Goal: Task Accomplishment & Management: Manage account settings

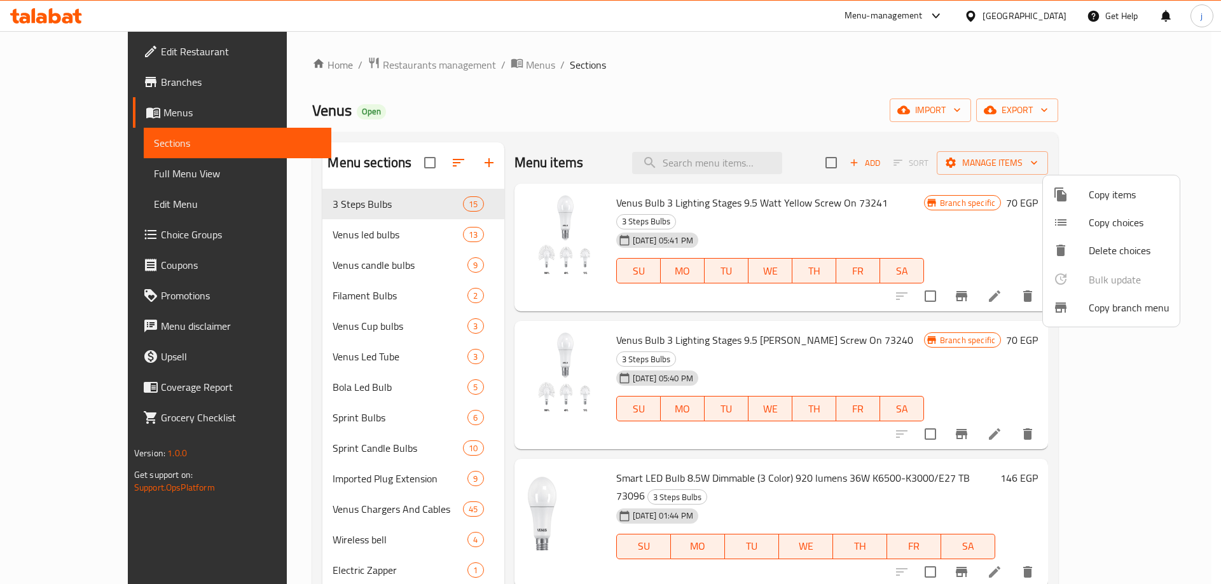
click at [986, 11] on div at bounding box center [610, 292] width 1221 height 584
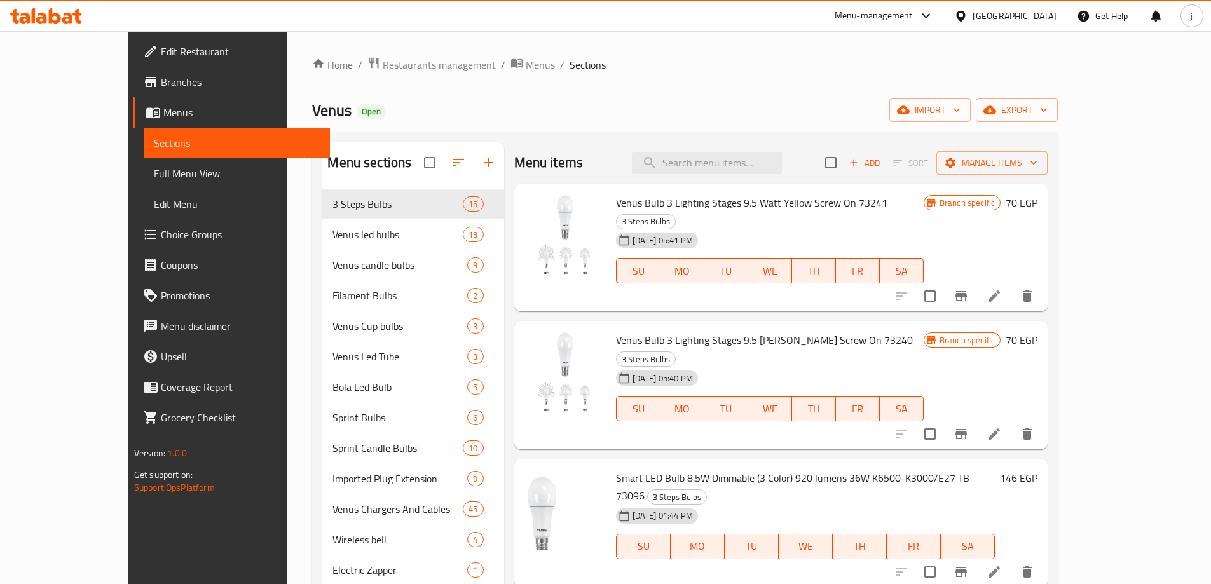
click at [934, 17] on icon at bounding box center [926, 15] width 15 height 15
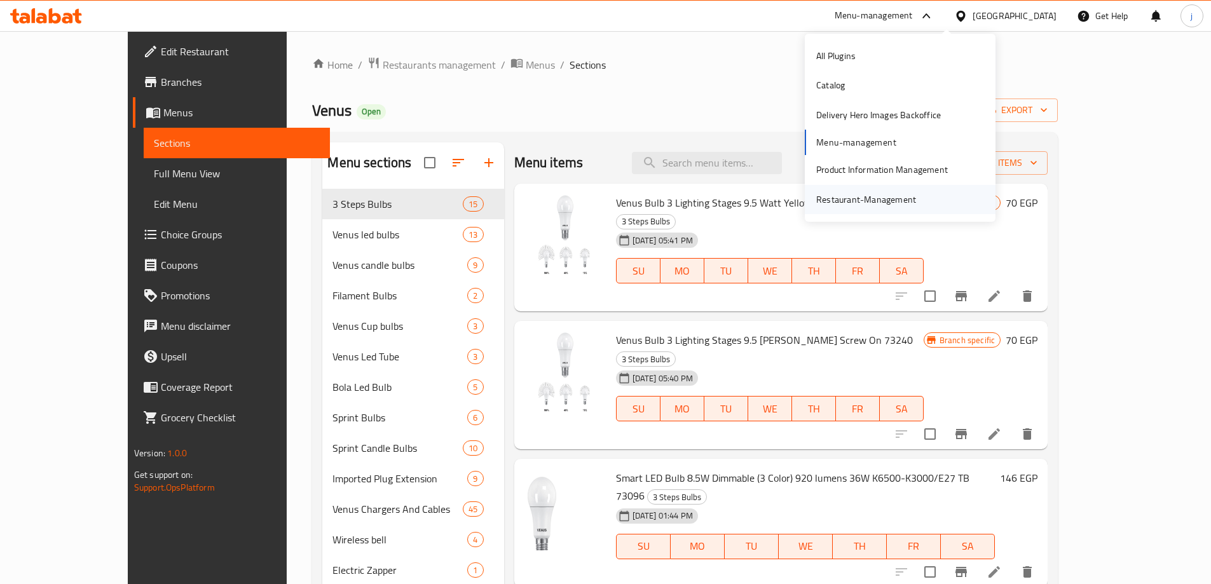
click at [919, 185] on div "Restaurant-Management" at bounding box center [866, 199] width 120 height 29
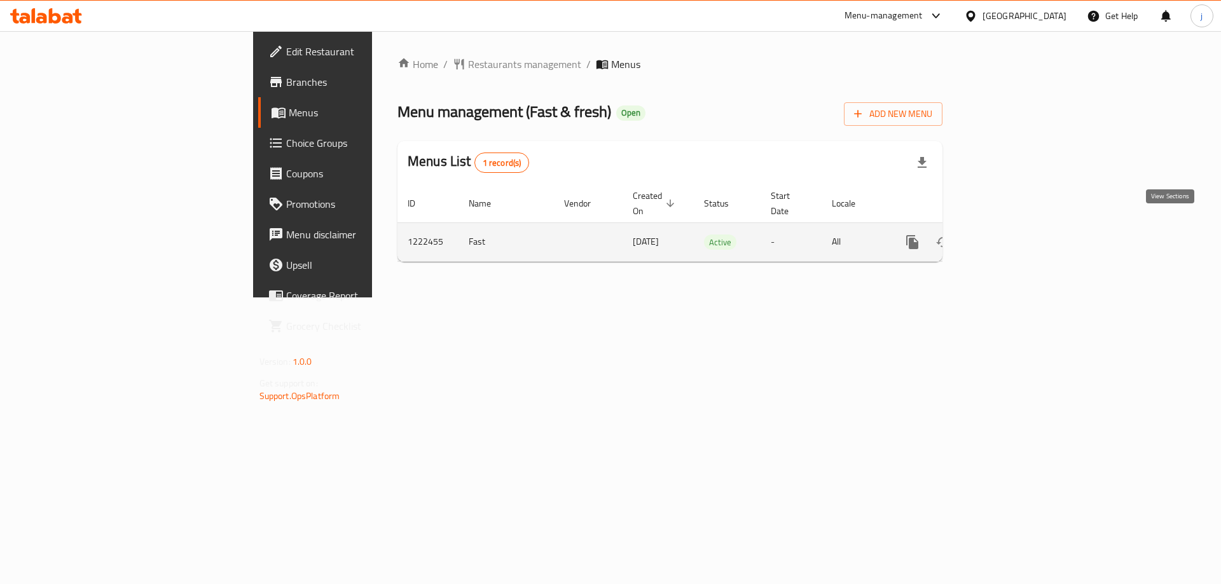
click at [1010, 237] on icon "enhanced table" at bounding box center [1003, 242] width 11 height 11
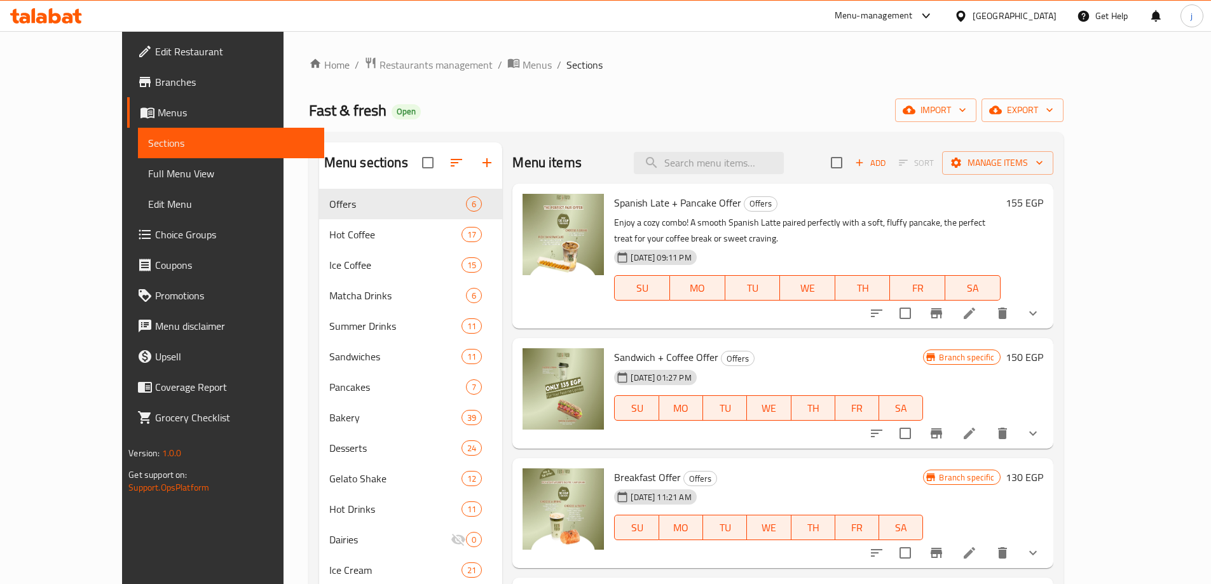
click at [155, 86] on span "Branches" at bounding box center [234, 81] width 159 height 15
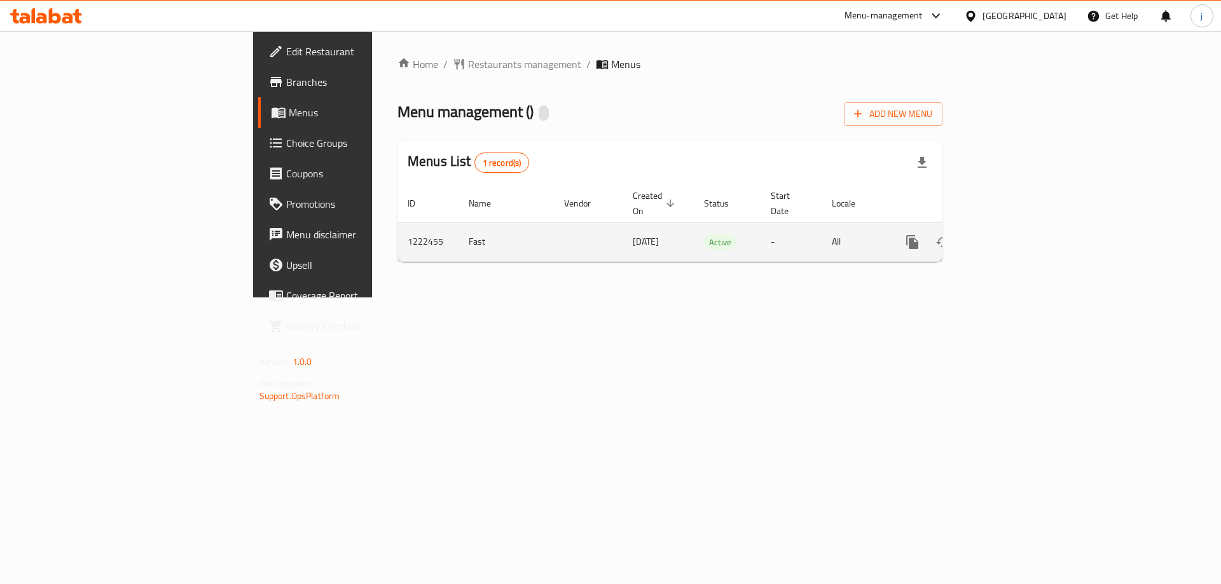
click at [1019, 236] on link "enhanced table" at bounding box center [1004, 242] width 31 height 31
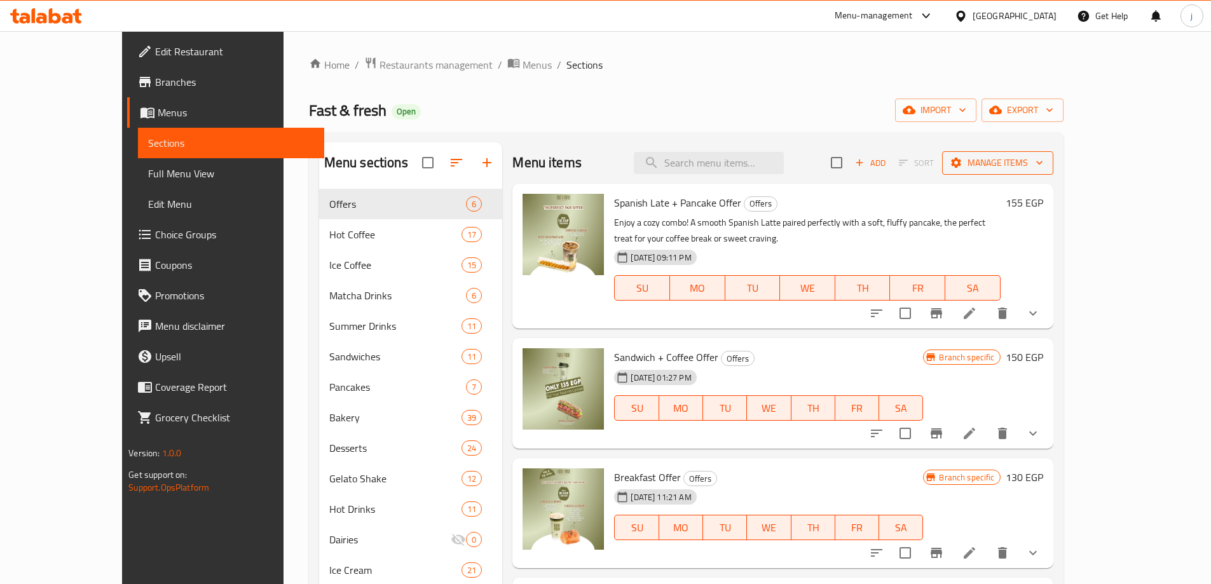
click at [1043, 159] on span "Manage items" at bounding box center [997, 163] width 91 height 16
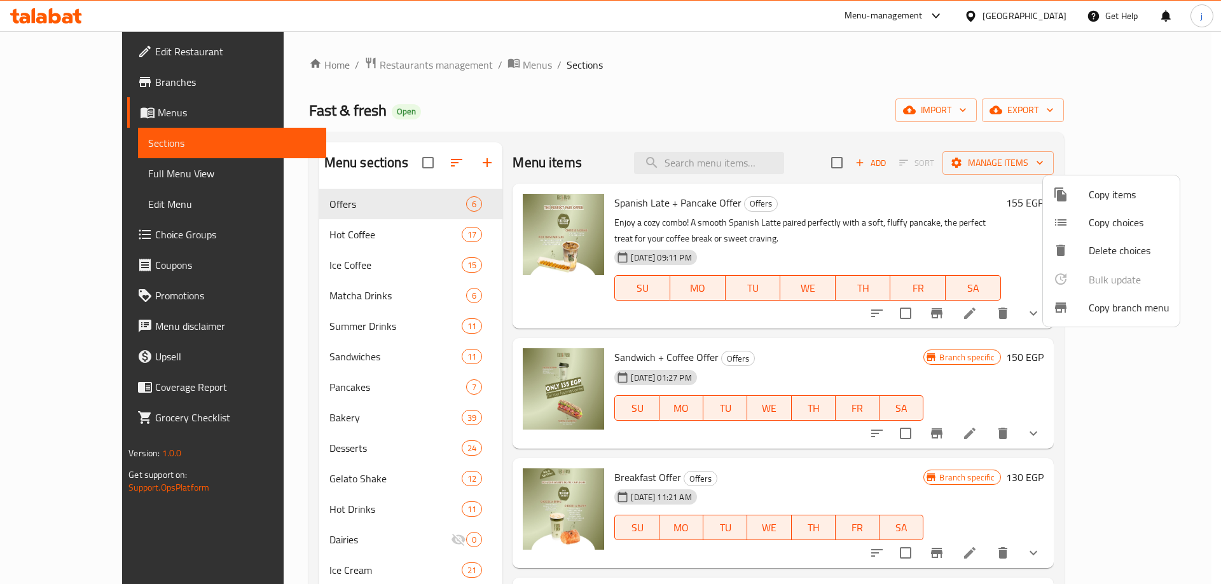
click at [1113, 310] on span "Copy branch menu" at bounding box center [1129, 307] width 81 height 15
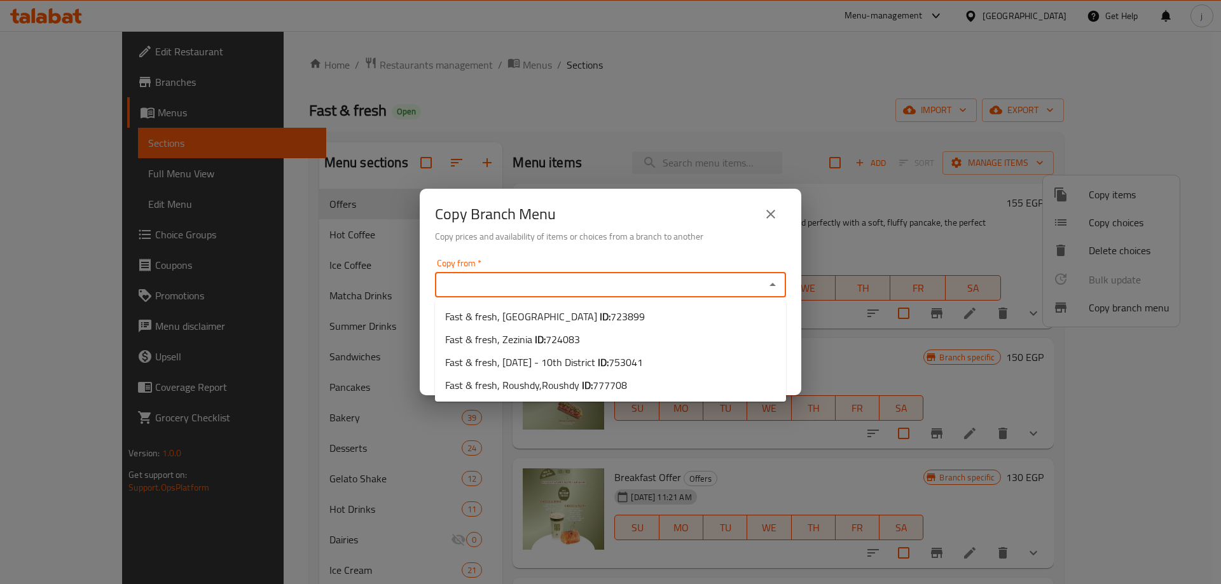
click at [620, 290] on input "Copy from   *" at bounding box center [600, 285] width 322 height 18
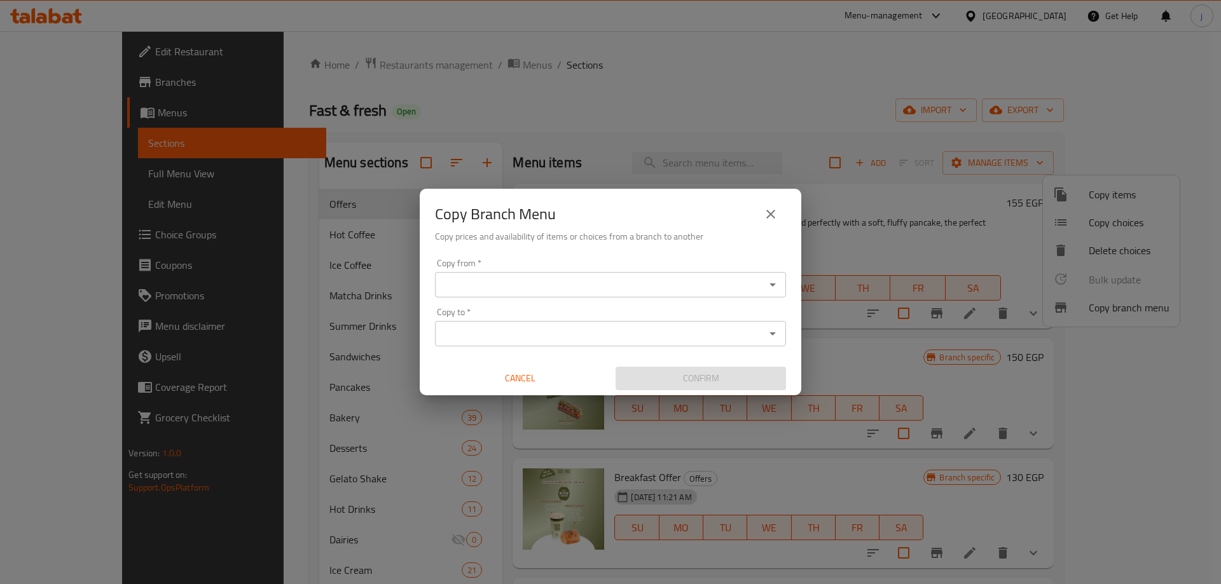
click at [577, 296] on div "Copy from *" at bounding box center [610, 284] width 351 height 25
paste input "Fast & fresh, [DATE] - 10th District"
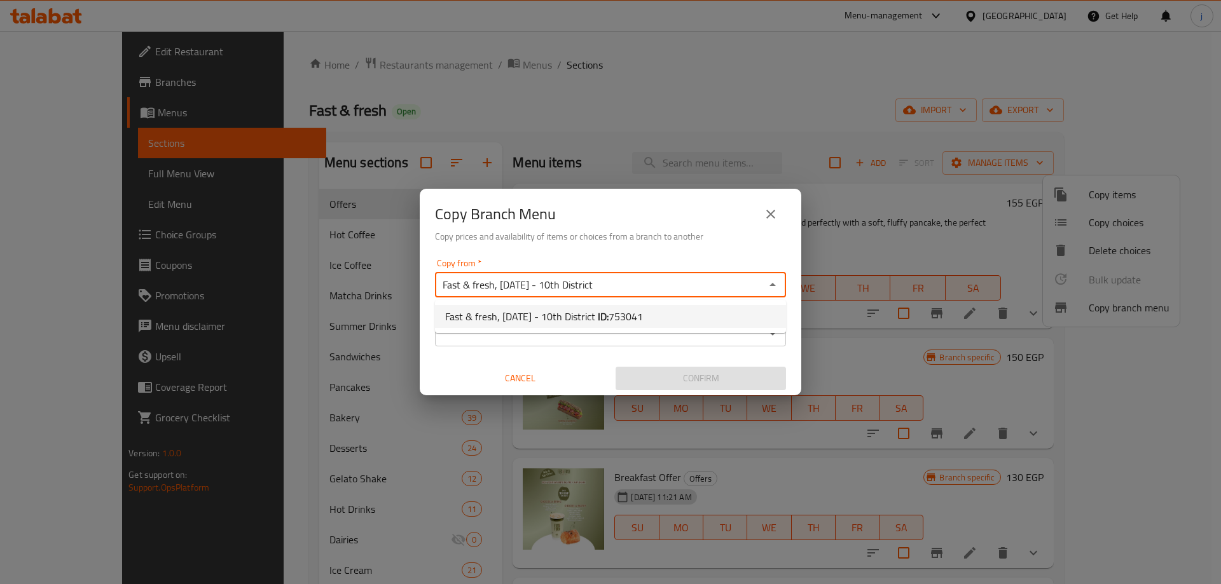
click at [608, 322] on b "ID:" at bounding box center [603, 316] width 11 height 19
type input "Fast & fresh, [DATE] - 10th District"
click at [605, 327] on input "Copy to   *" at bounding box center [600, 334] width 322 height 18
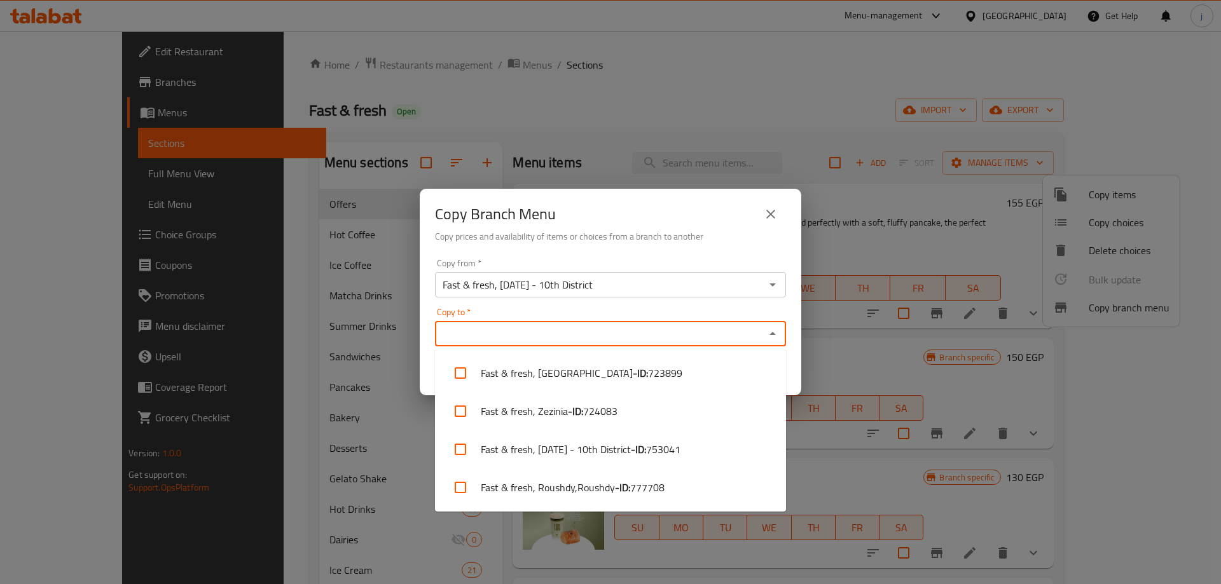
click at [521, 334] on input "Copy to   *" at bounding box center [600, 334] width 322 height 18
paste input "Fast & fresh, Roushdy,Roushdy"
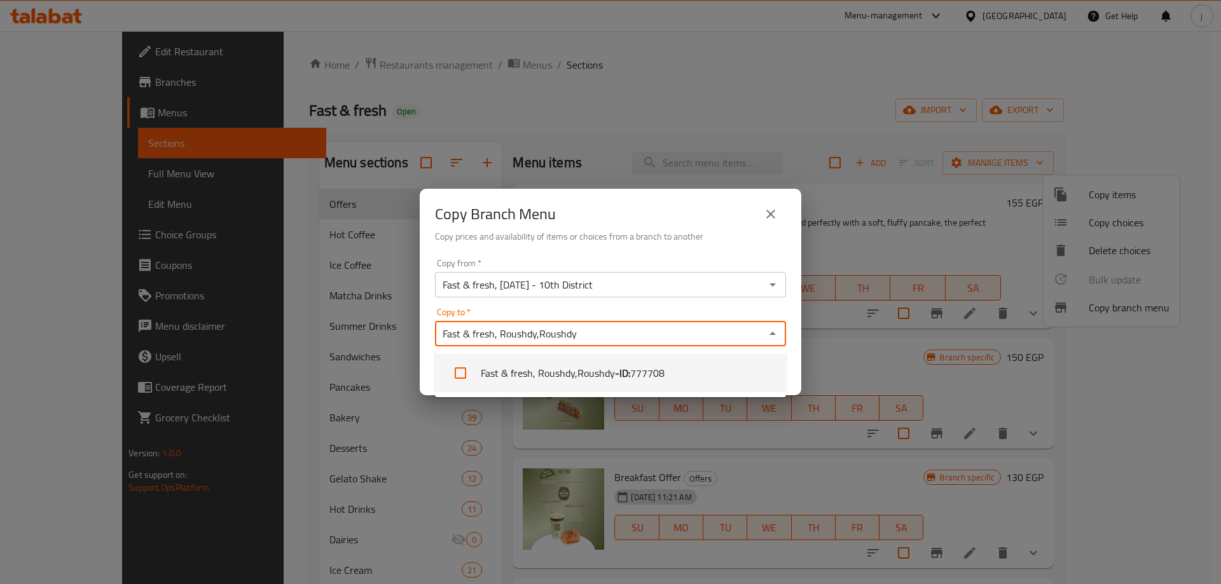
type input "Fast & fresh, Roushdy,Roushdy"
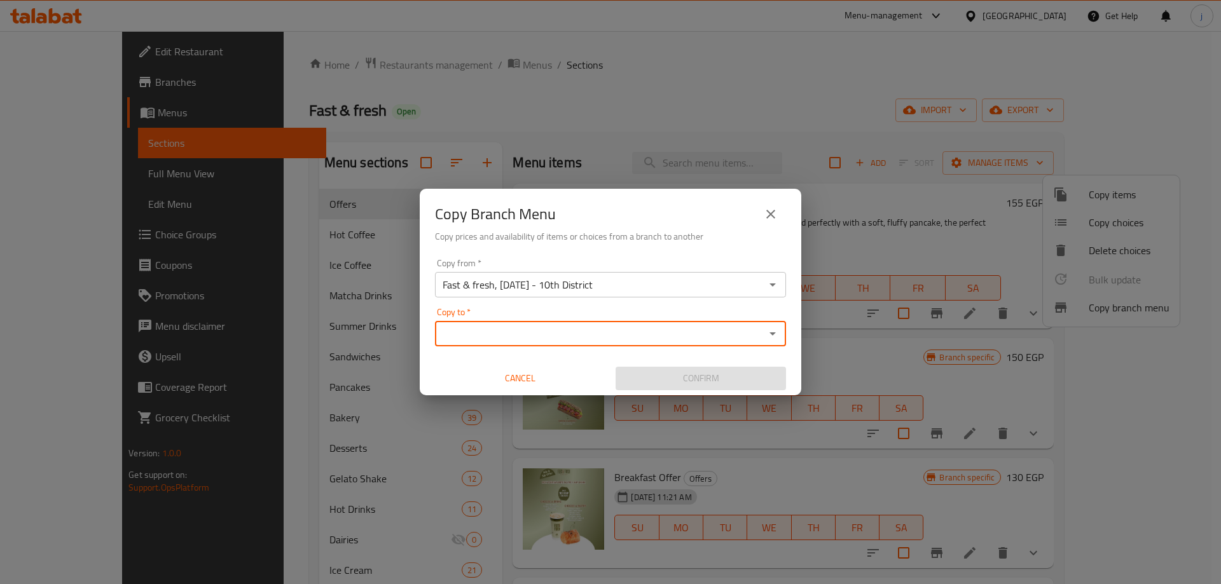
click at [595, 332] on input "Copy to   *" at bounding box center [600, 334] width 322 height 18
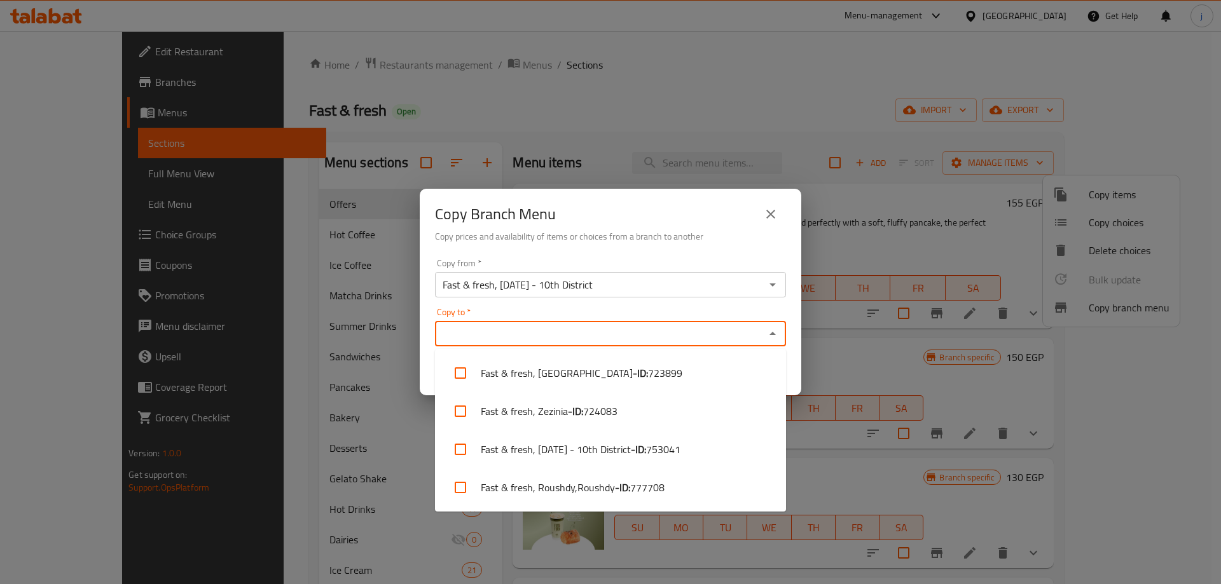
paste input "Fast & fresh, Roushdy,Roushdy"
type input "Fast & fresh, Roushdy,Roushdy"
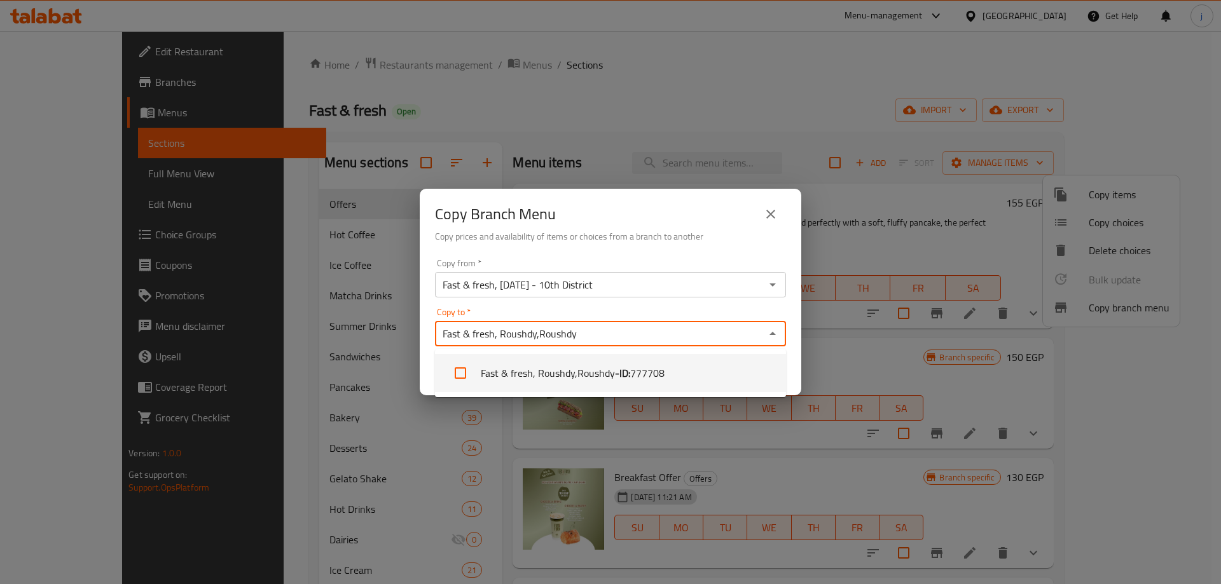
click at [599, 367] on li "Fast & fresh, Roushdy,Roushdy - ID: 777708" at bounding box center [610, 373] width 351 height 38
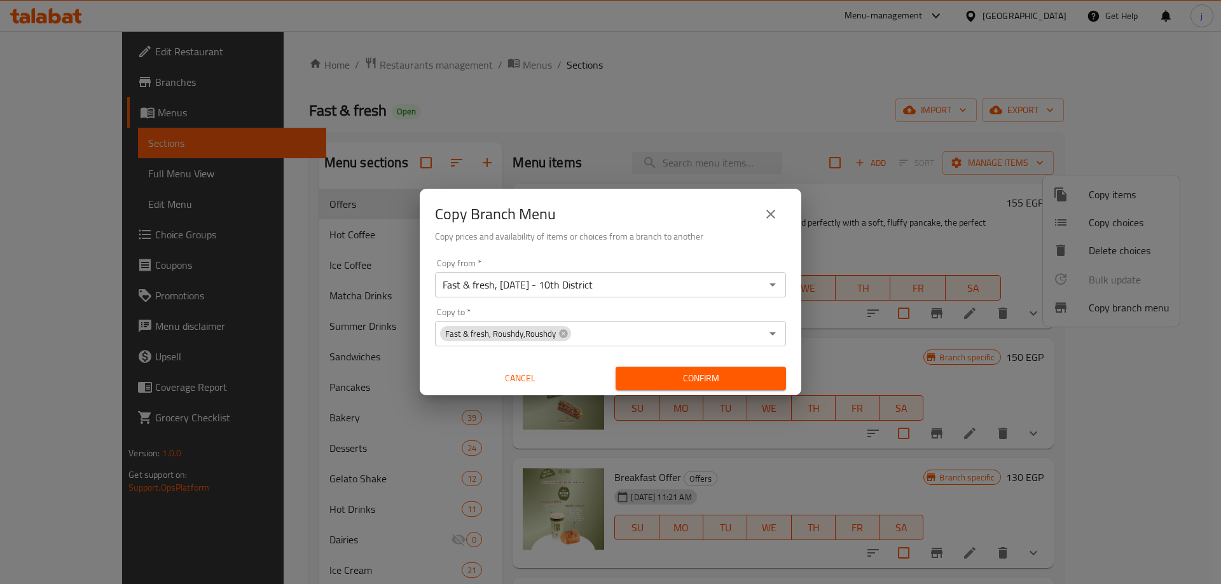
click at [640, 305] on div "Copy from   * Fast & fresh, [DATE] - 10th District Copy from * Copy to   * Fast…" at bounding box center [610, 325] width 381 height 142
click at [694, 373] on span "Confirm" at bounding box center [701, 379] width 150 height 16
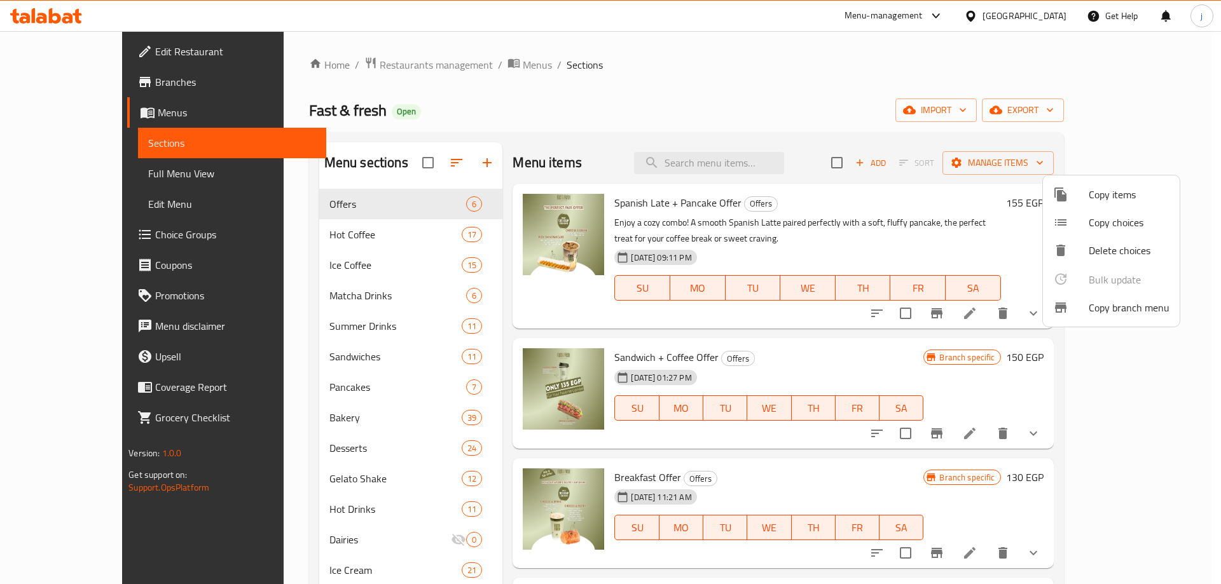
click at [756, 109] on div at bounding box center [610, 292] width 1221 height 584
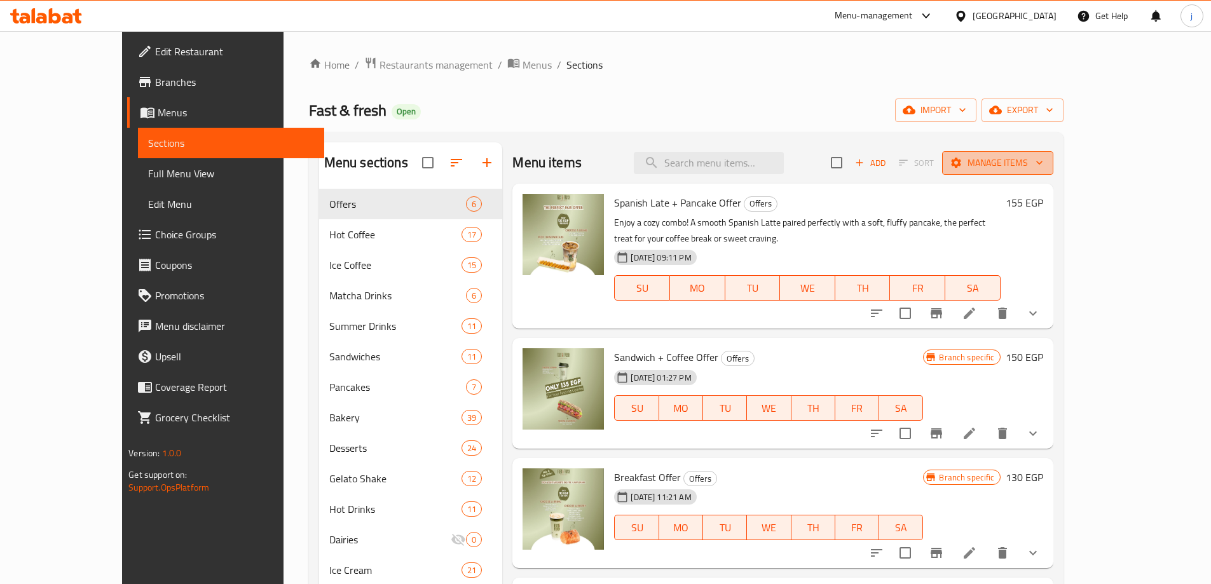
click at [1043, 158] on span "Manage items" at bounding box center [997, 163] width 91 height 16
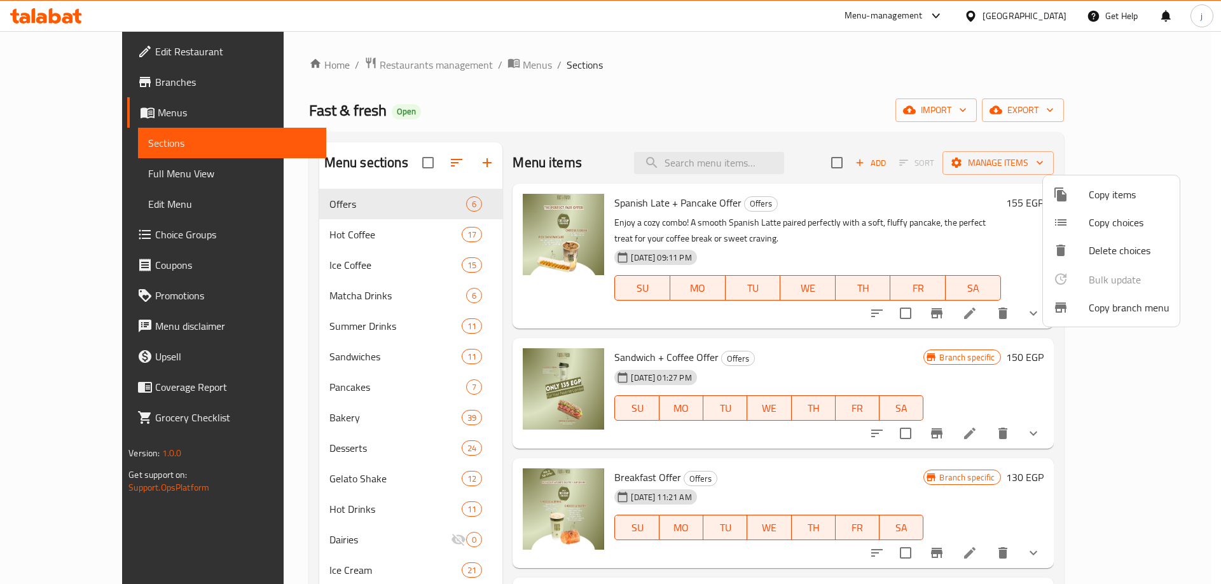
click at [1082, 308] on div at bounding box center [1071, 307] width 36 height 15
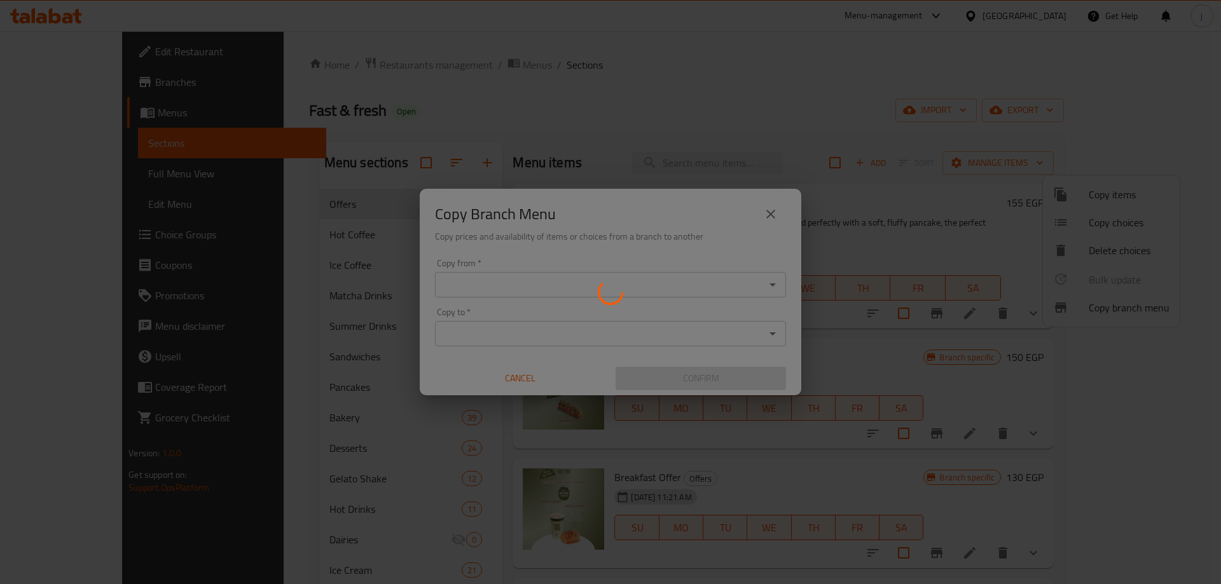
click at [481, 289] on div at bounding box center [610, 292] width 1221 height 584
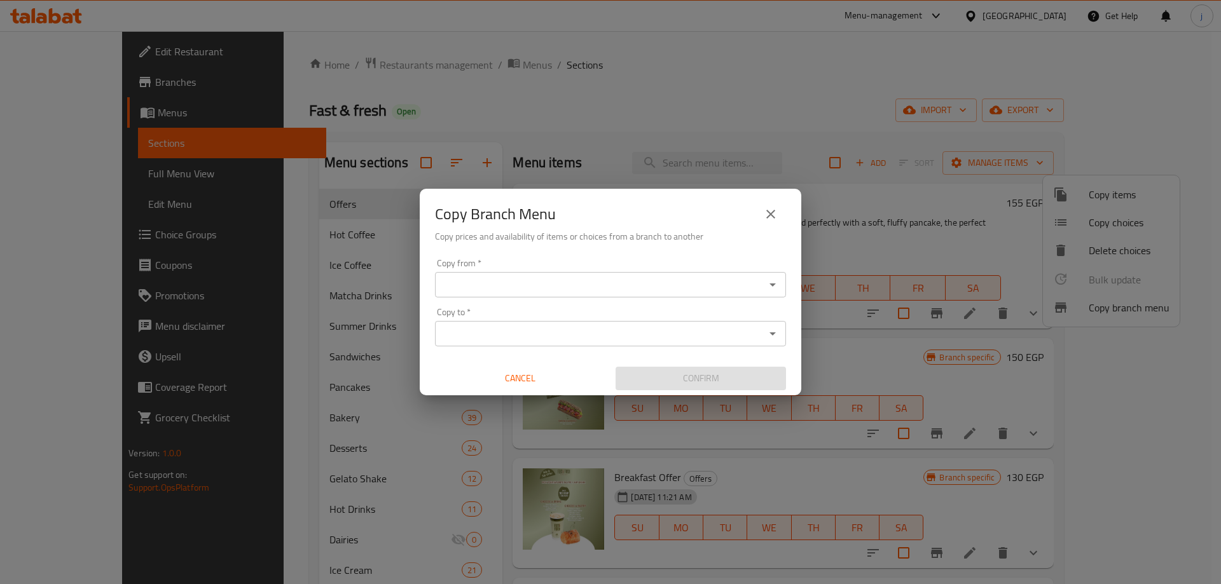
click at [756, 277] on input "Copy from   *" at bounding box center [600, 285] width 322 height 18
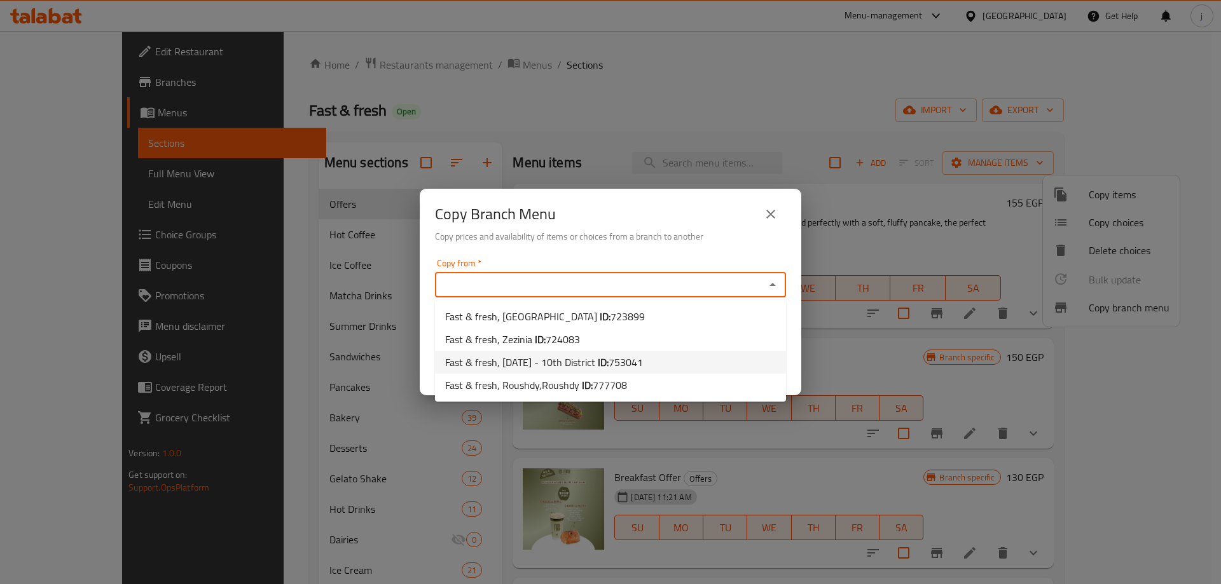
click at [518, 364] on span "Fast & fresh, [DATE] - 10th District ID: 753041" at bounding box center [544, 362] width 198 height 15
type input "Fast & fresh, [DATE] - 10th District"
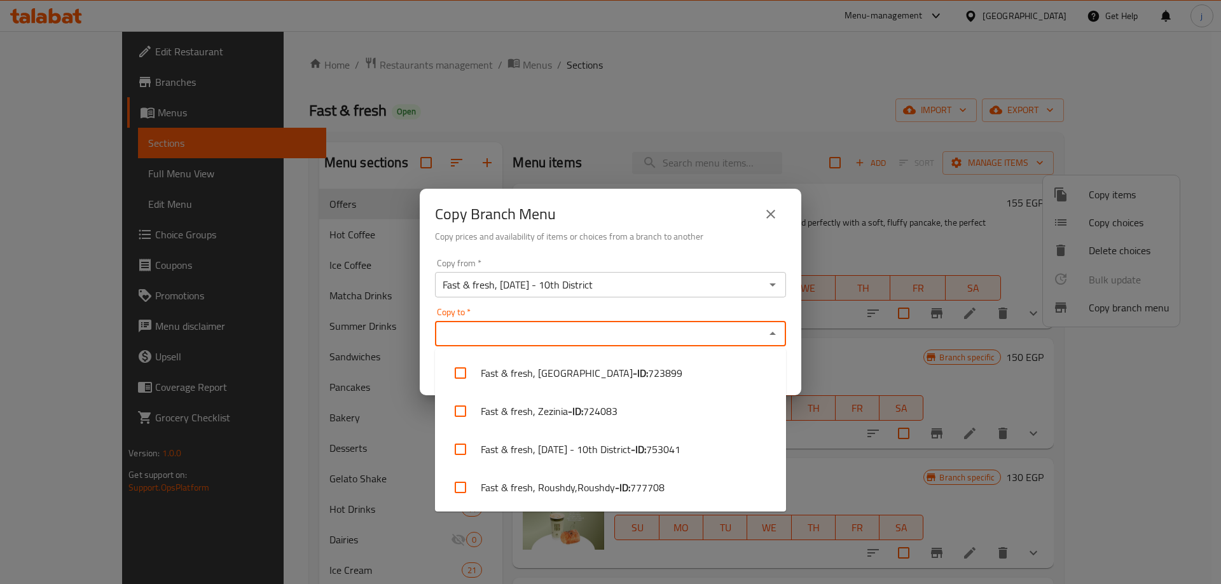
click at [511, 336] on input "Copy to   *" at bounding box center [600, 334] width 322 height 18
click at [643, 452] on li "Fast & fresh, [DATE] - 10th District - ID: 753041" at bounding box center [610, 449] width 351 height 38
checkbox input "true"
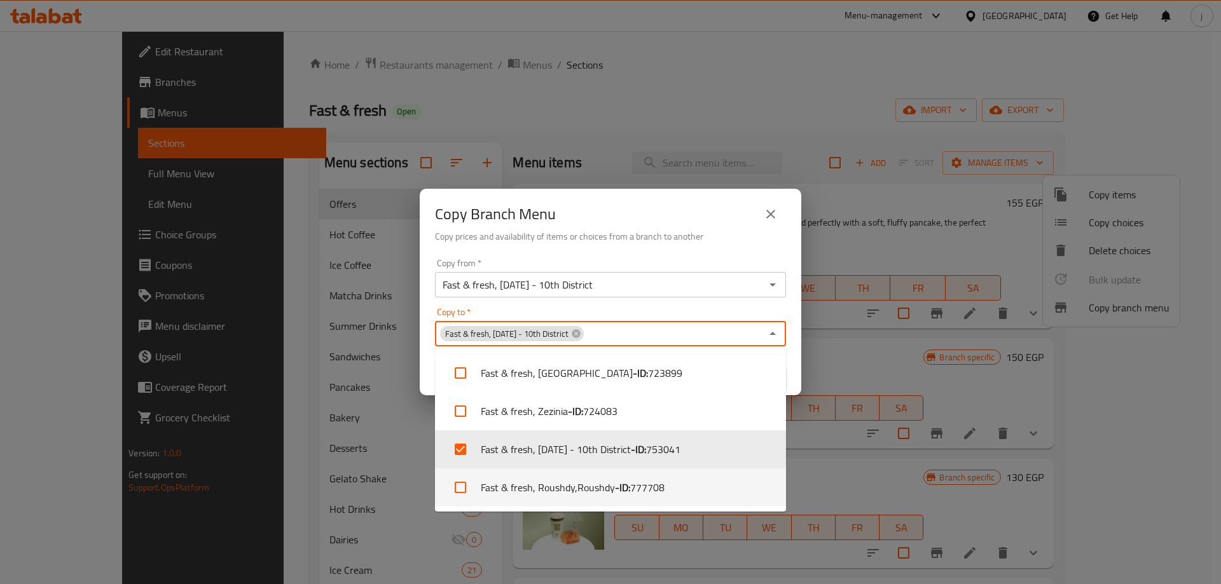
click at [625, 490] on b "- ID:" at bounding box center [622, 487] width 15 height 15
checkbox input "true"
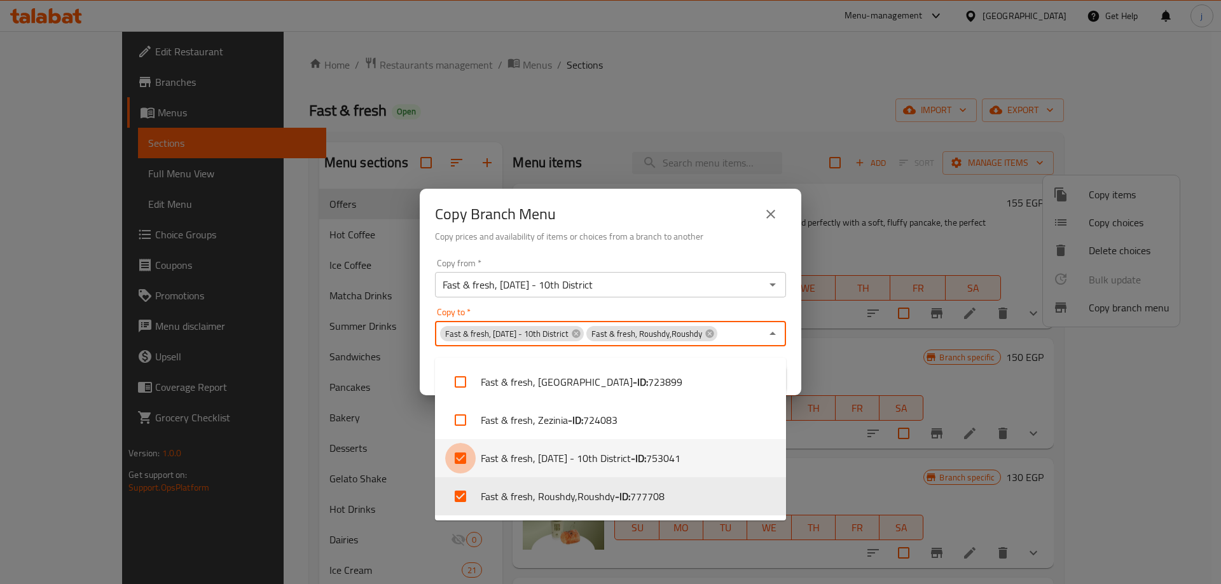
click at [475, 461] on input "checkbox" at bounding box center [460, 458] width 31 height 31
checkbox input "false"
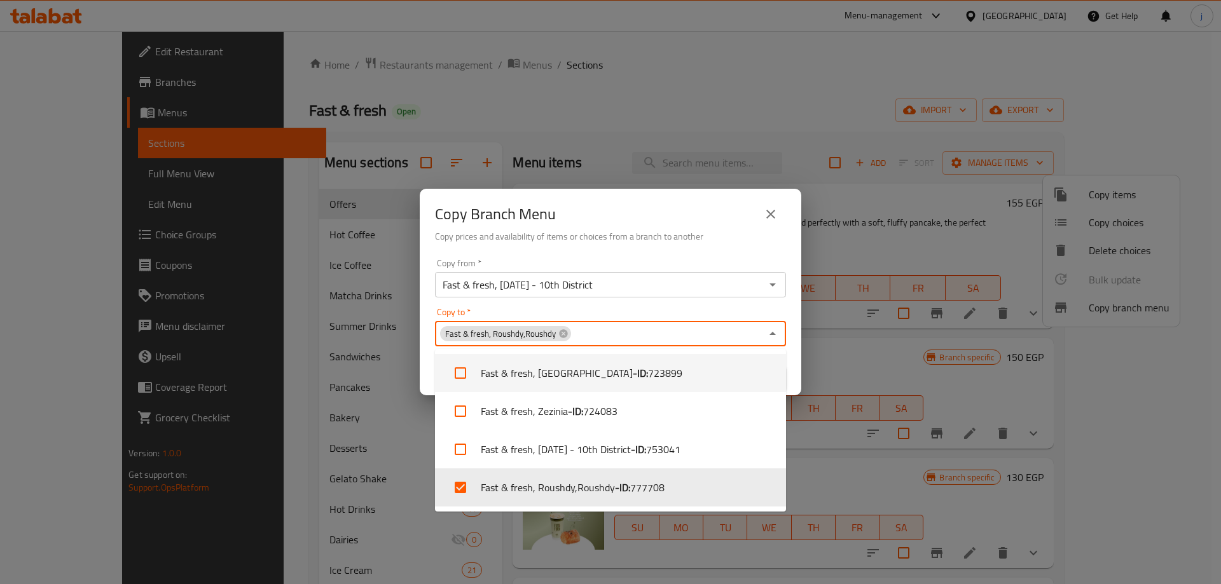
click at [702, 313] on div "Copy to   * Fast & fresh, Roushdy,Roushdy Copy to *" at bounding box center [610, 327] width 351 height 39
click at [796, 356] on div "Copy from   * Fast & fresh, [DATE] - 10th District Copy from * Copy to   * Fast…" at bounding box center [610, 325] width 381 height 142
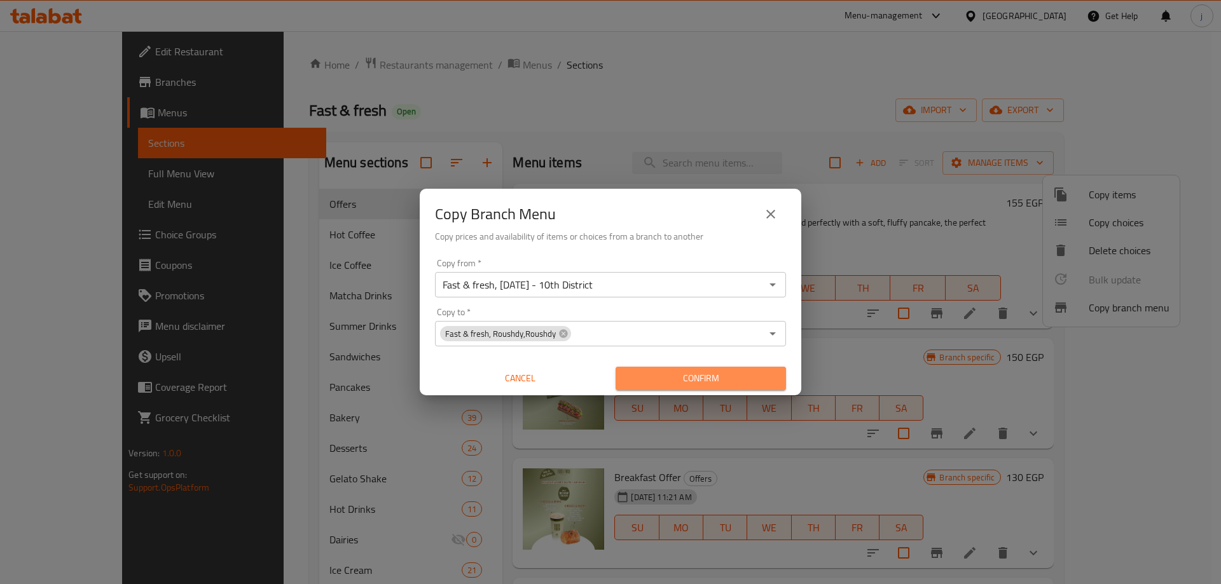
click at [725, 375] on span "Confirm" at bounding box center [701, 379] width 150 height 16
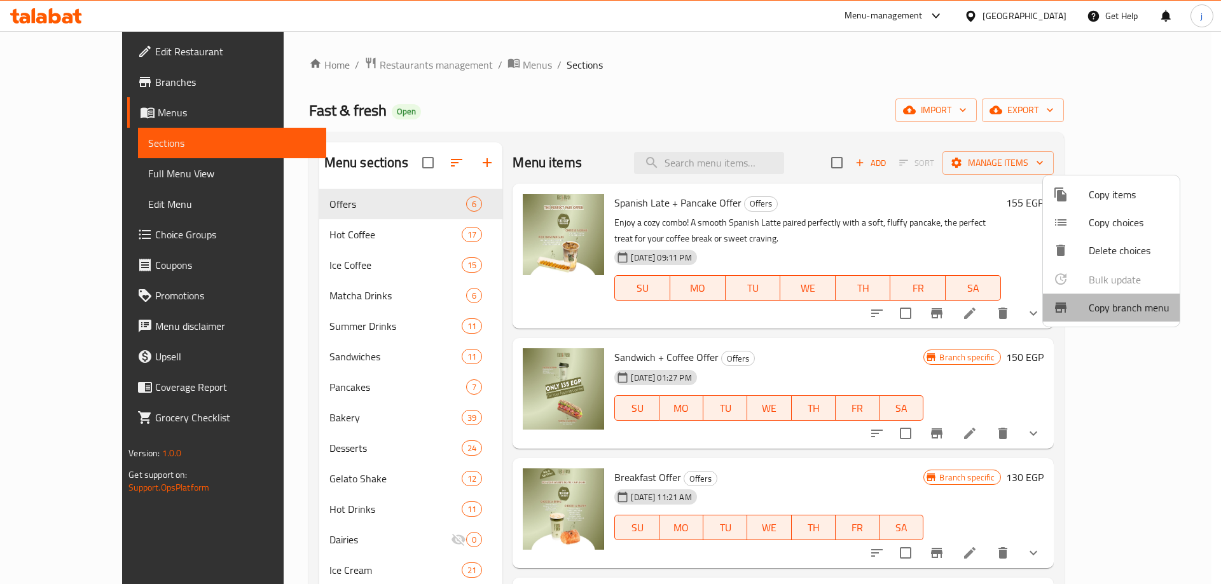
click at [1119, 313] on span "Copy branch menu" at bounding box center [1129, 307] width 81 height 15
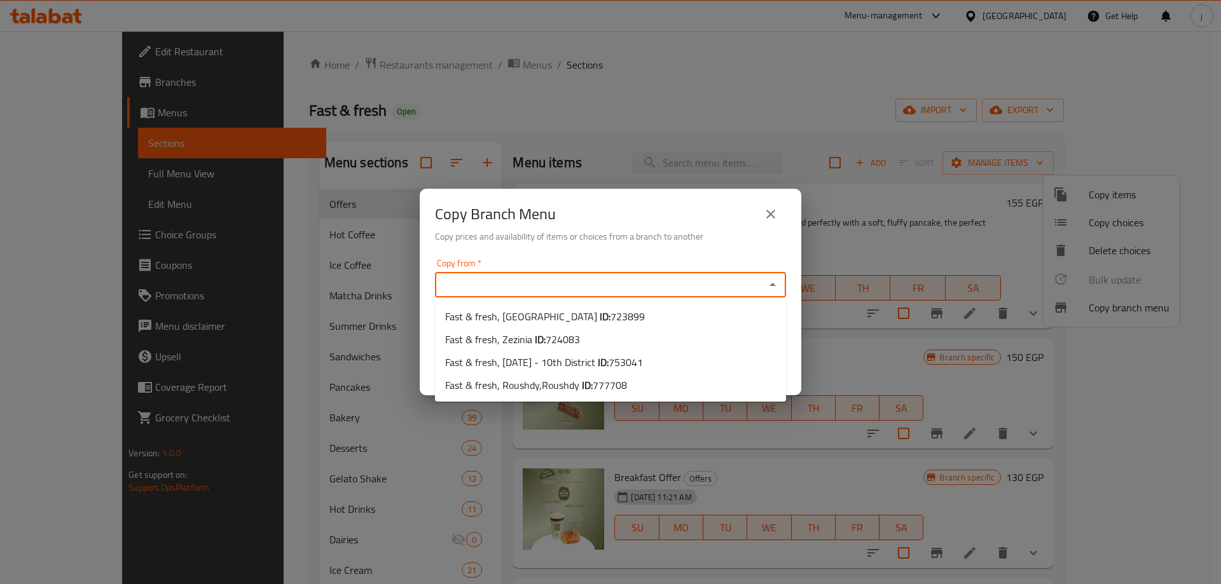
click at [743, 291] on input "Copy from   *" at bounding box center [600, 285] width 322 height 18
click at [591, 363] on span "Fast & fresh, [DATE] - 10th District ID: 753041" at bounding box center [544, 362] width 198 height 15
type input "Fast & fresh, [DATE] - 10th District"
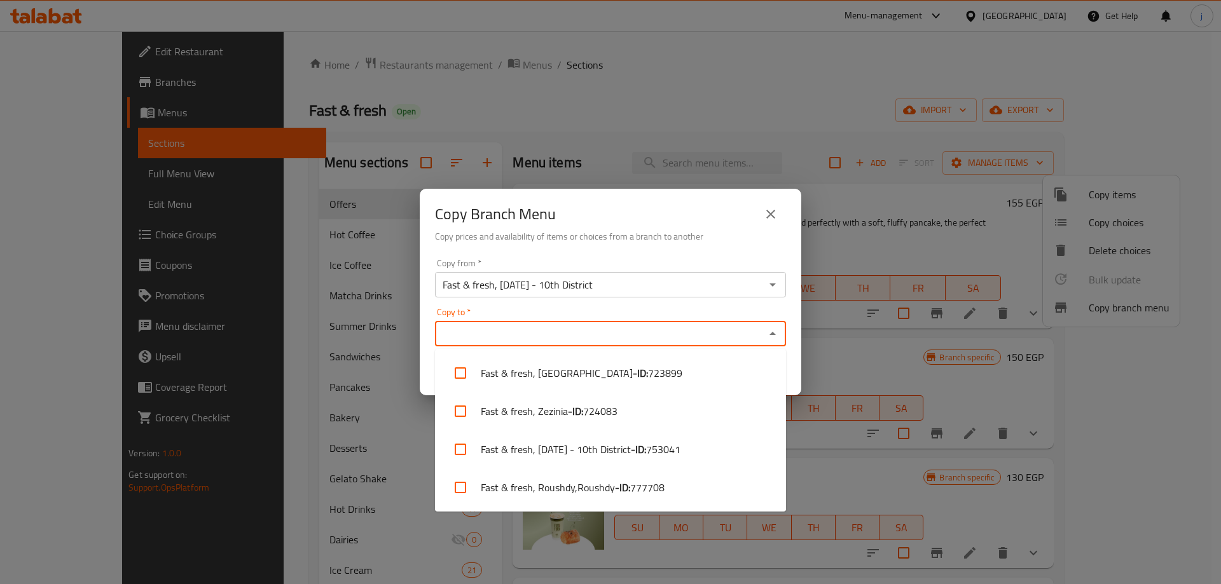
click at [594, 342] on input "Copy to   *" at bounding box center [600, 334] width 322 height 18
click at [667, 489] on li "Fast & fresh, Roushdy,Roushdy - ID: 777708" at bounding box center [610, 488] width 351 height 38
checkbox input "true"
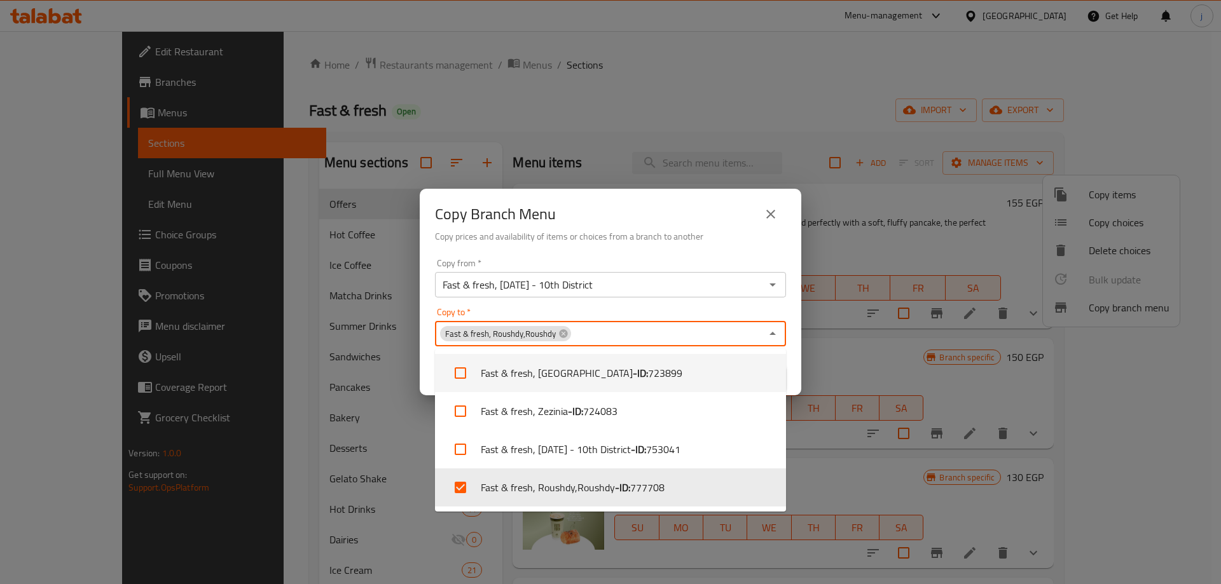
click at [790, 355] on div "Copy from   * Fast & fresh, [DATE] - 10th District Copy from * Copy to   * Fast…" at bounding box center [610, 325] width 381 height 142
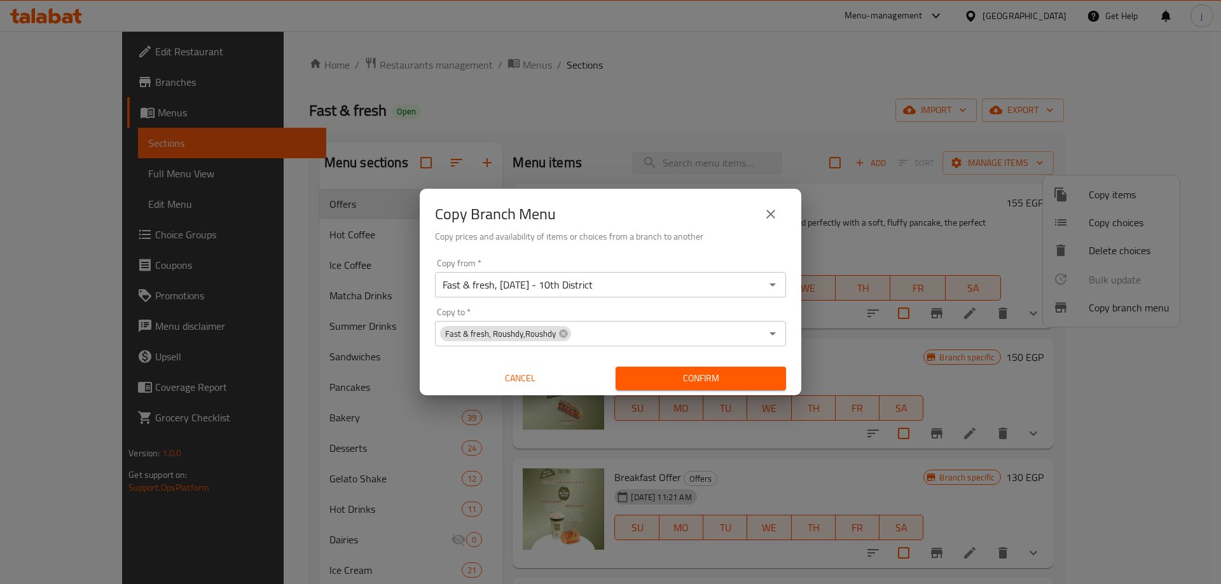
click at [702, 381] on span "Confirm" at bounding box center [701, 379] width 150 height 16
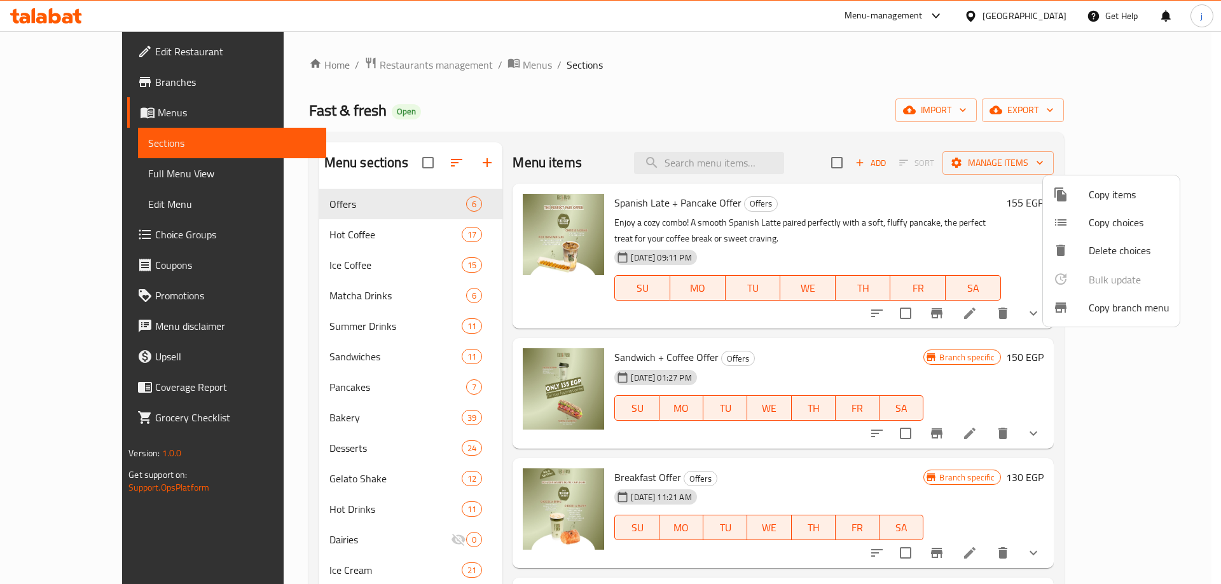
click at [992, 65] on div at bounding box center [610, 292] width 1221 height 584
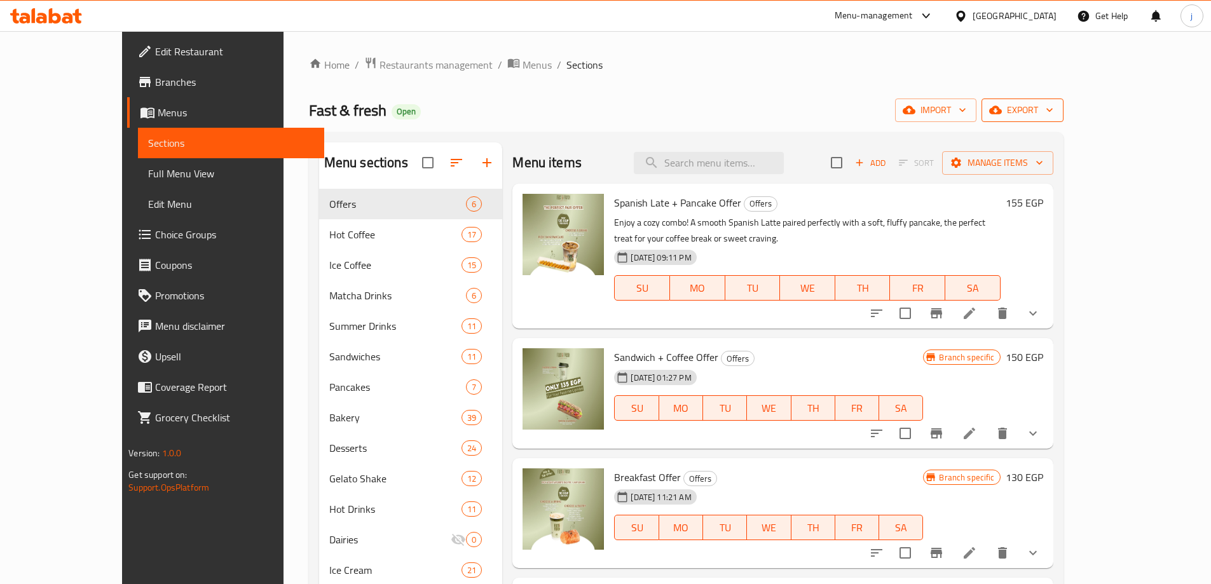
click at [1054, 103] on span "export" at bounding box center [1023, 110] width 62 height 16
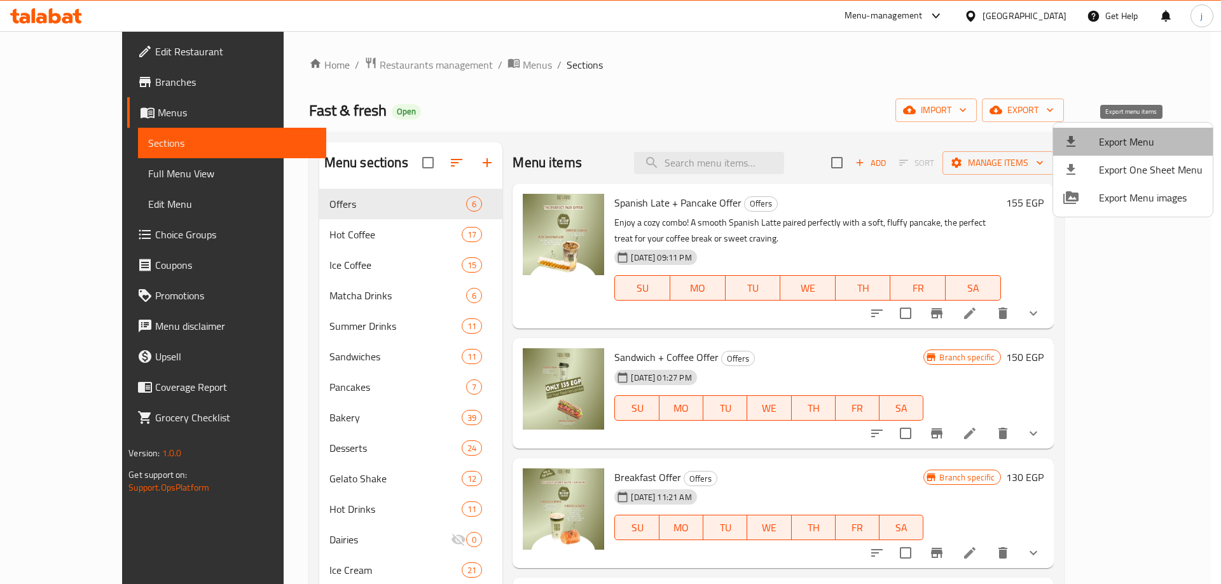
click at [1136, 143] on span "Export Menu" at bounding box center [1151, 141] width 104 height 15
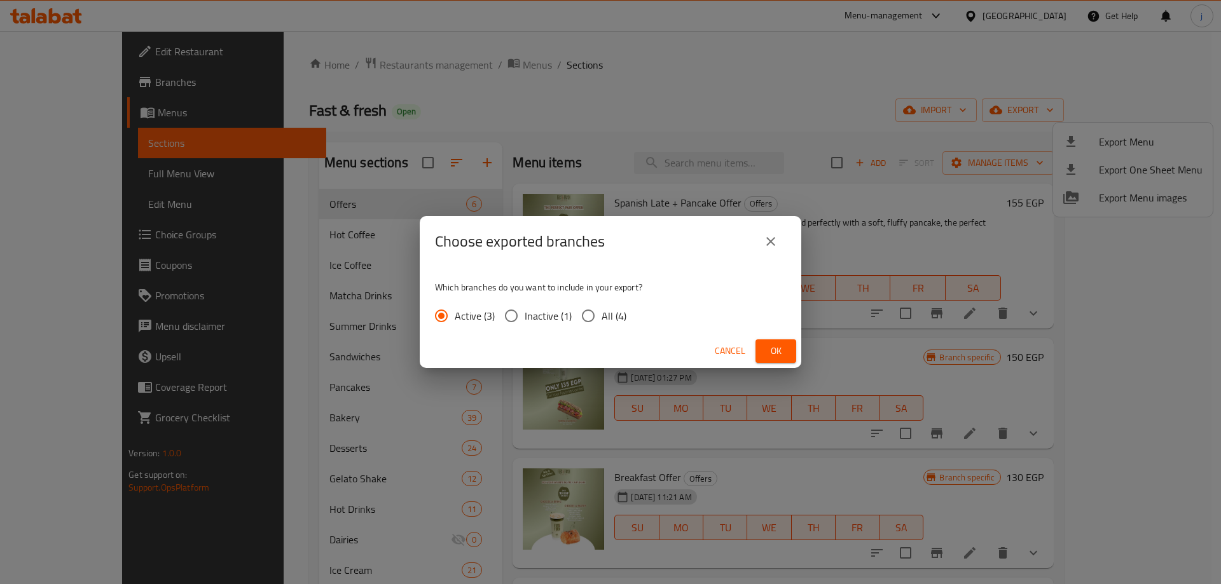
click at [595, 313] on input "All (4)" at bounding box center [588, 316] width 27 height 27
radio input "true"
click at [780, 357] on span "Ok" at bounding box center [776, 351] width 20 height 16
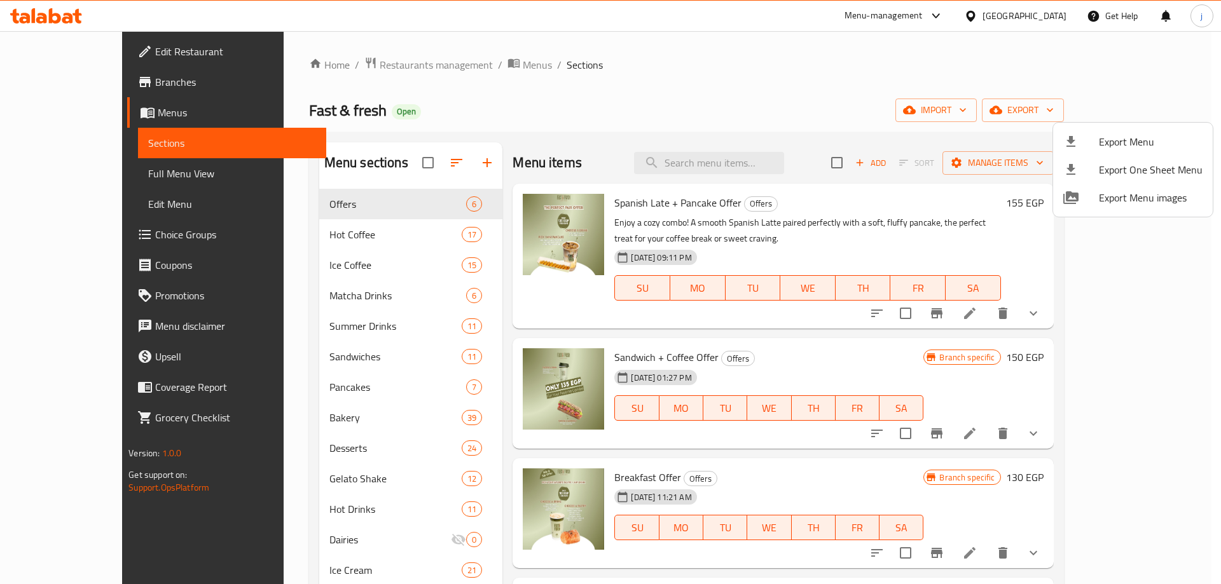
click at [1082, 118] on div at bounding box center [610, 292] width 1221 height 584
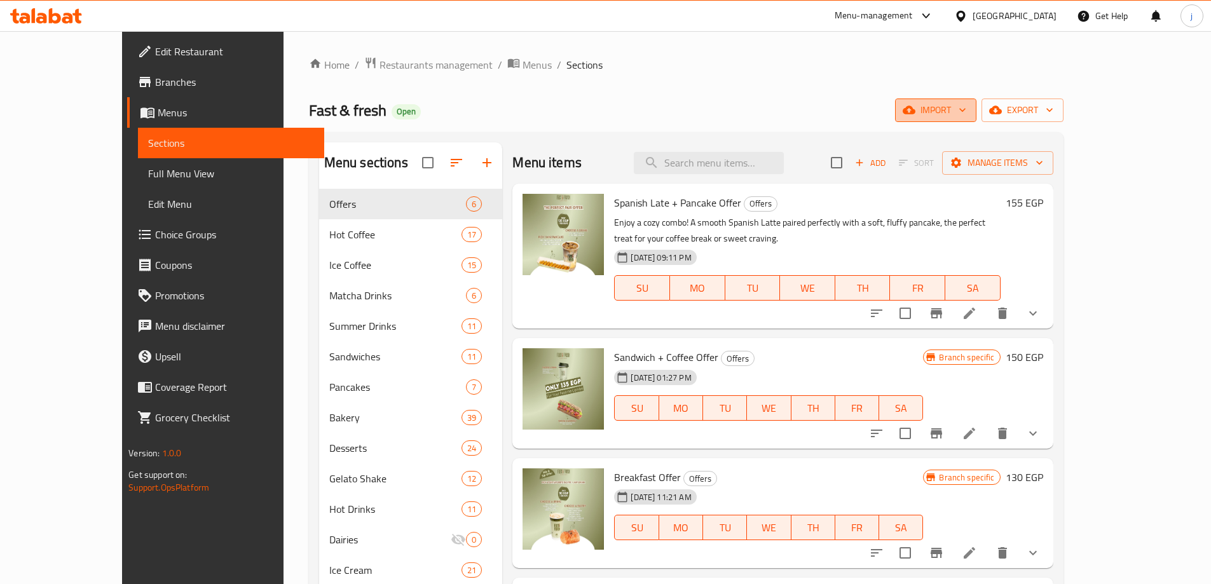
click at [969, 111] on icon "button" at bounding box center [962, 110] width 13 height 13
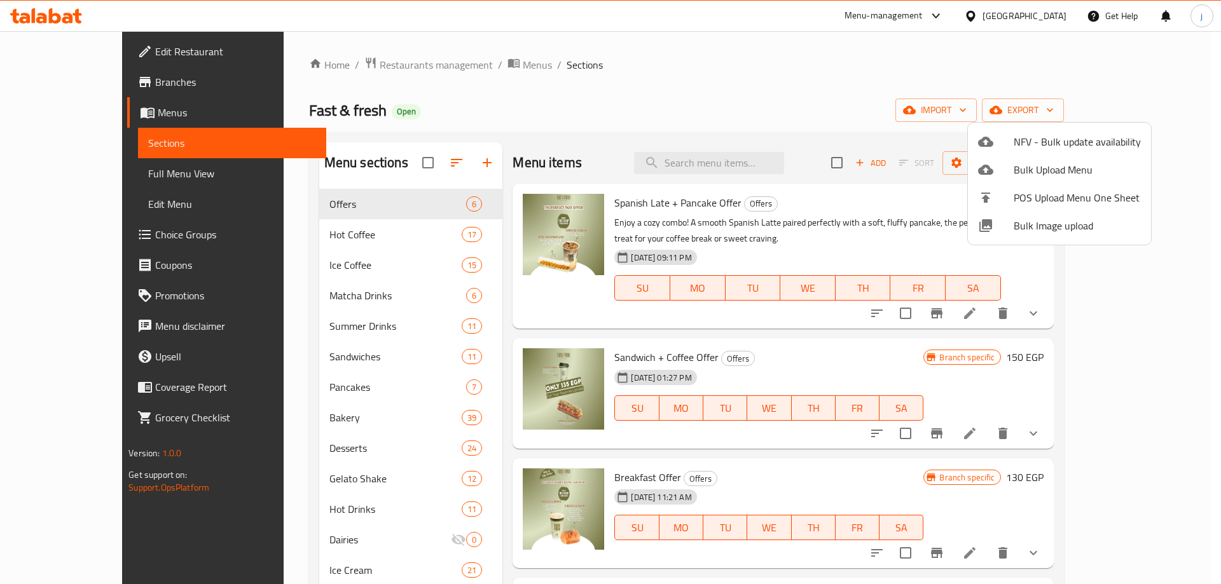
click at [1102, 62] on div at bounding box center [610, 292] width 1221 height 584
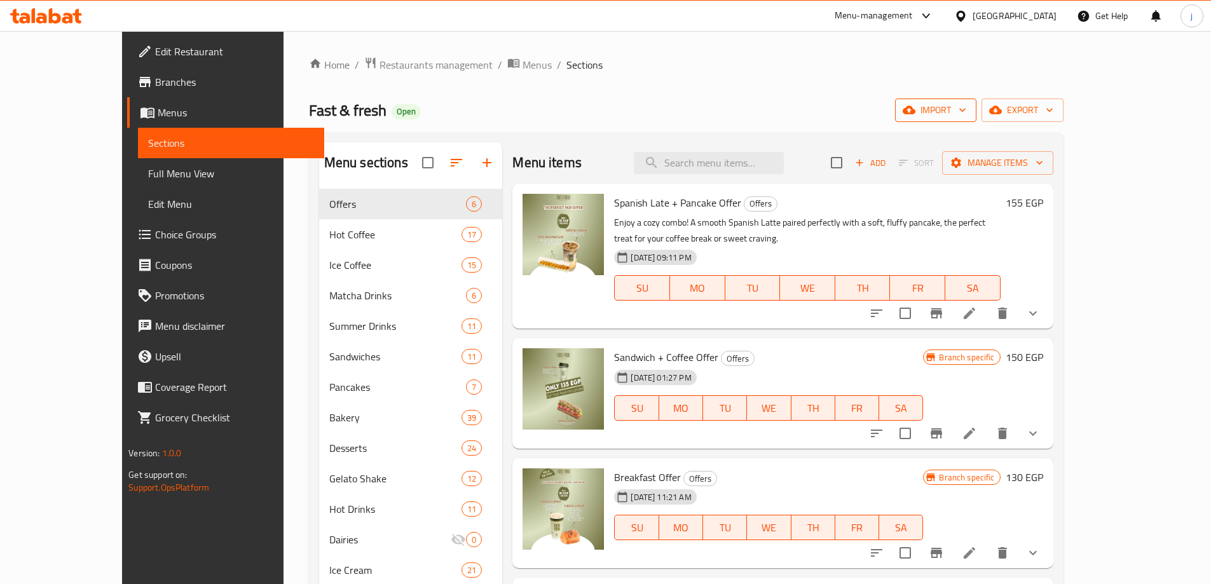
click at [969, 106] on icon "button" at bounding box center [962, 110] width 13 height 13
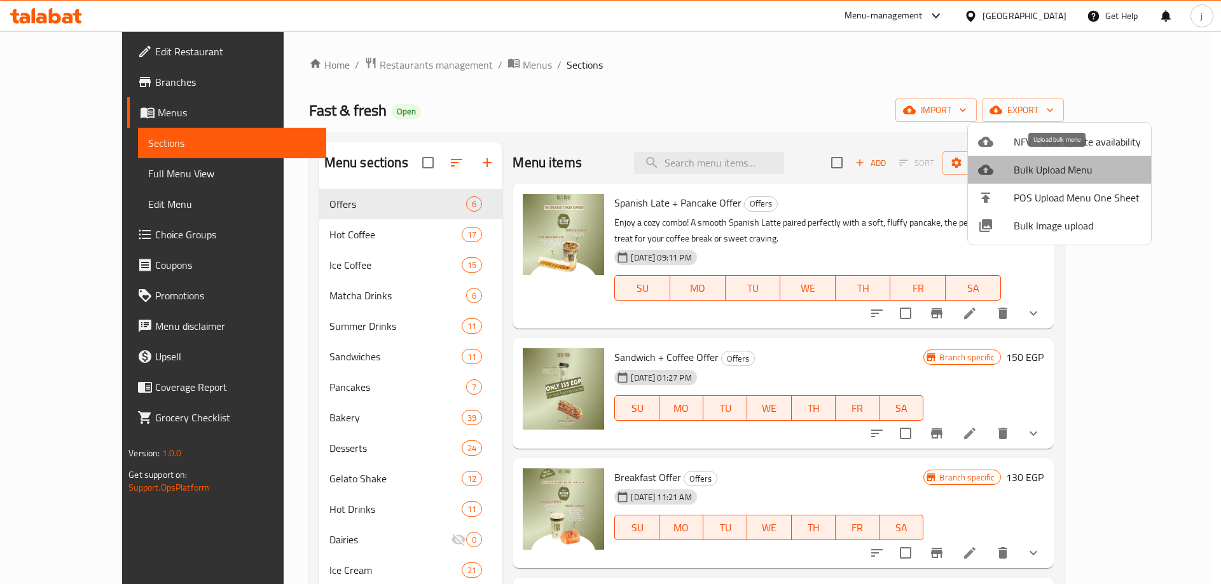
click at [1077, 165] on span "Bulk Upload Menu" at bounding box center [1076, 169] width 127 height 15
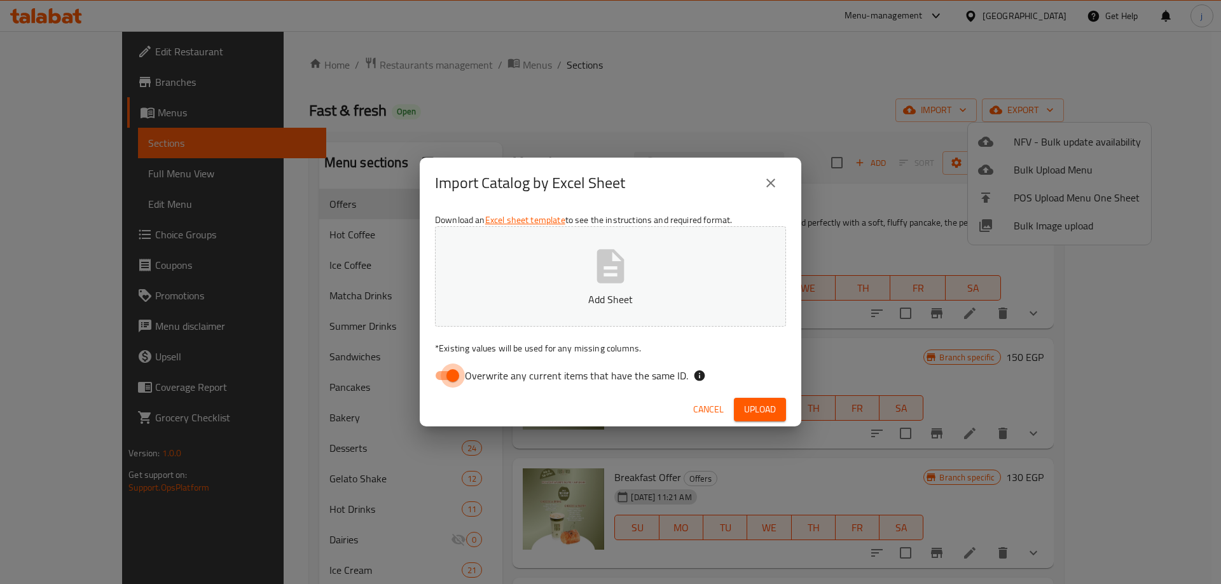
click at [450, 377] on input "Overwrite any current items that have the same ID." at bounding box center [452, 376] width 72 height 24
checkbox input "false"
click at [544, 291] on button "Add Sheet" at bounding box center [610, 276] width 351 height 100
click at [763, 406] on span "Upload" at bounding box center [760, 410] width 32 height 16
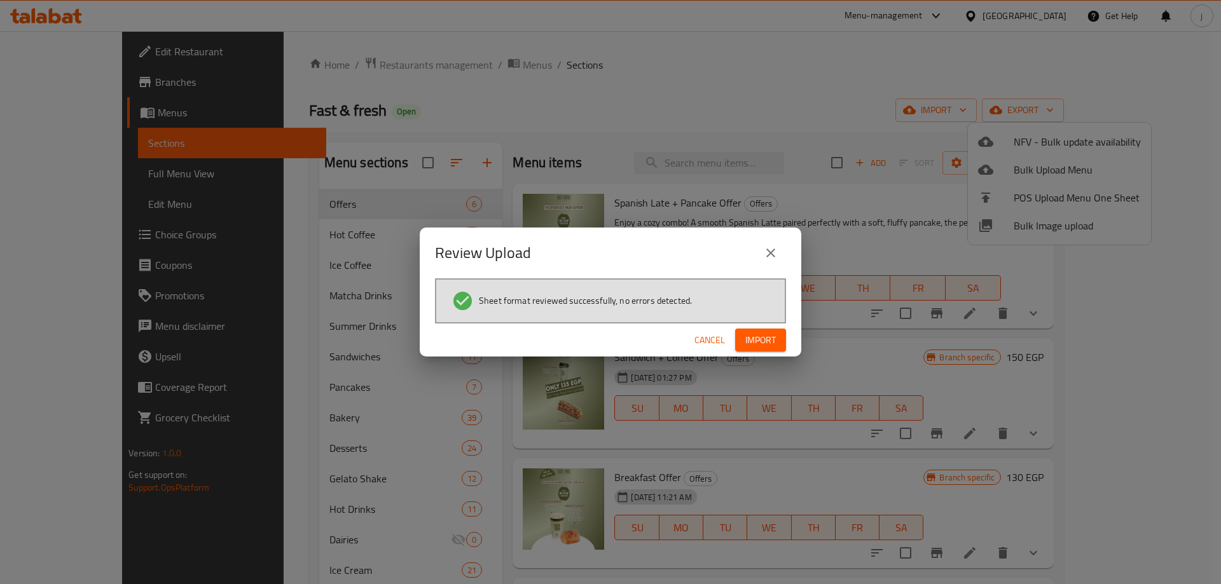
scroll to position [225, 0]
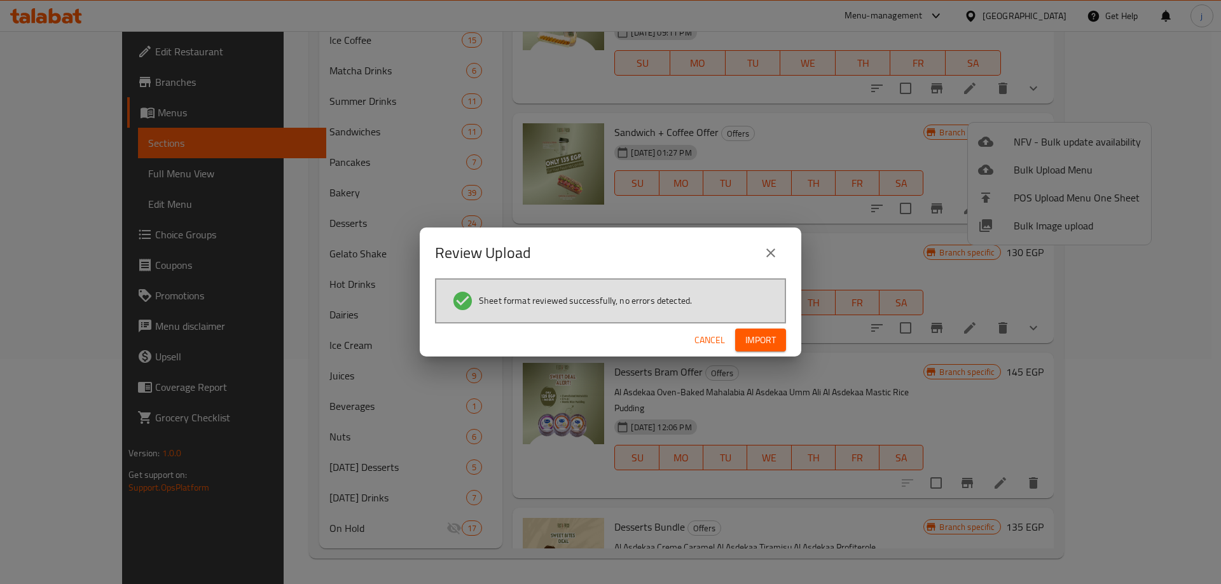
click at [750, 333] on span "Import" at bounding box center [760, 341] width 31 height 16
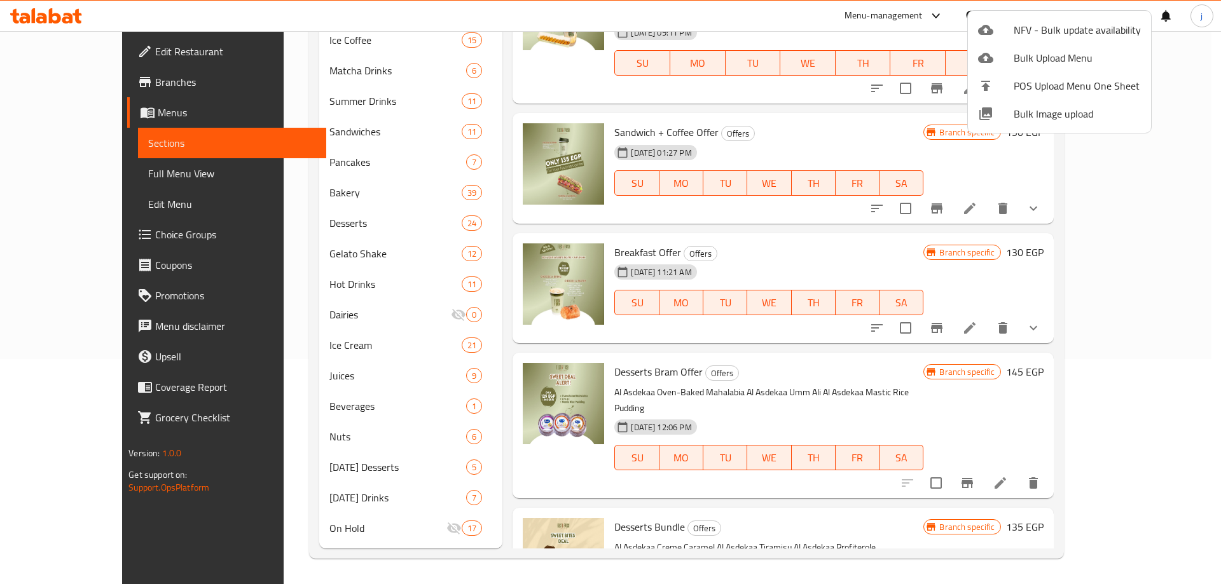
drag, startPoint x: 1169, startPoint y: 268, endPoint x: 1169, endPoint y: 308, distance: 40.1
click at [1169, 308] on div at bounding box center [610, 292] width 1221 height 584
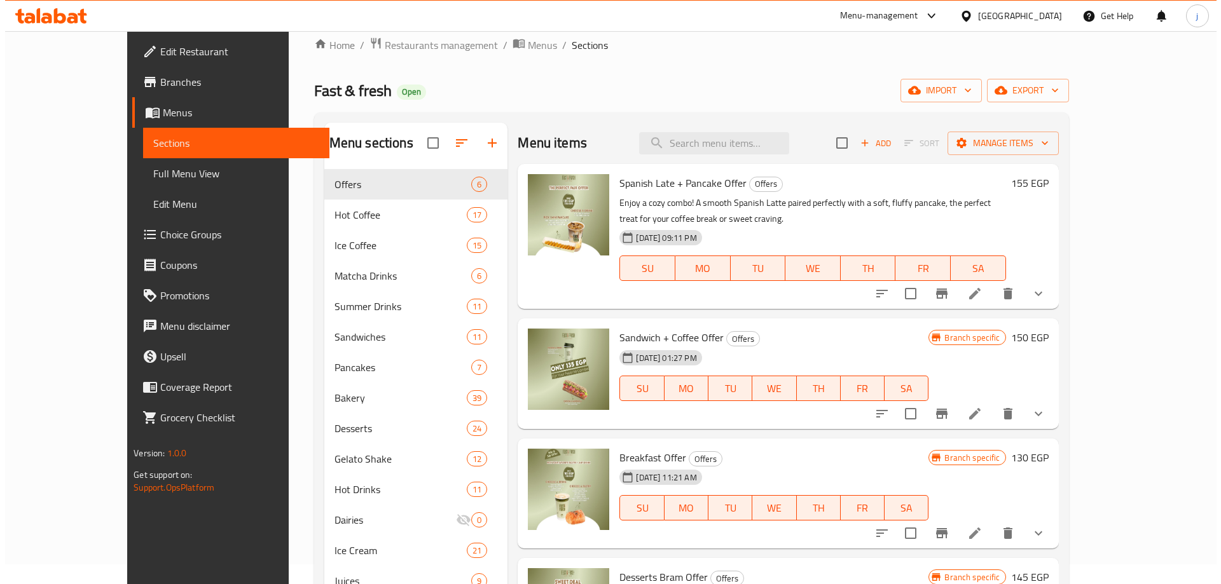
scroll to position [0, 0]
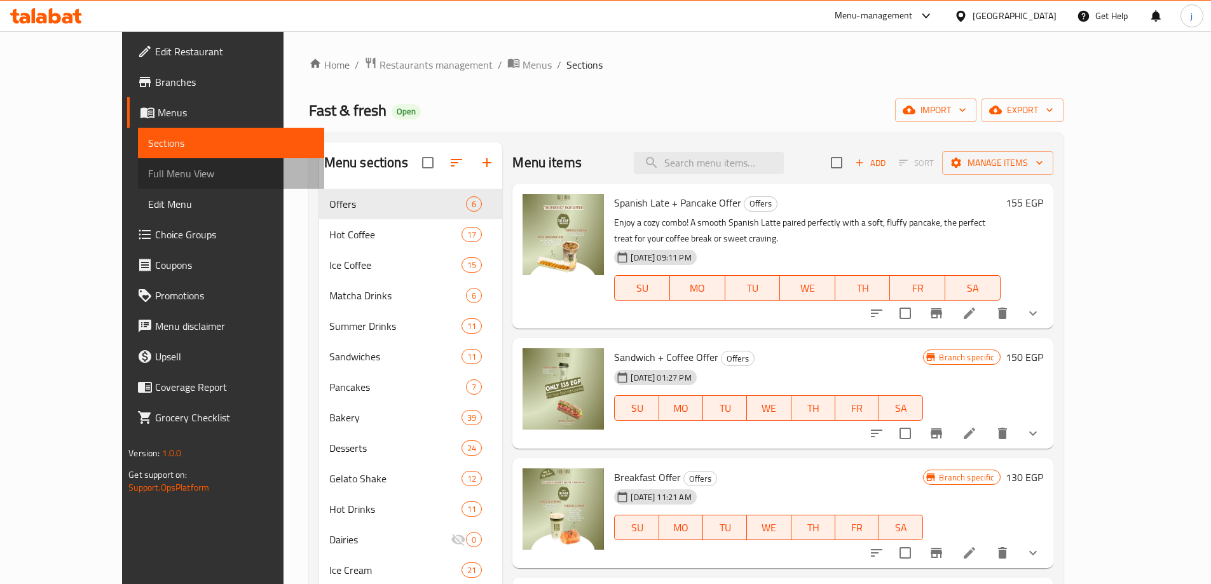
click at [148, 177] on span "Full Menu View" at bounding box center [231, 173] width 166 height 15
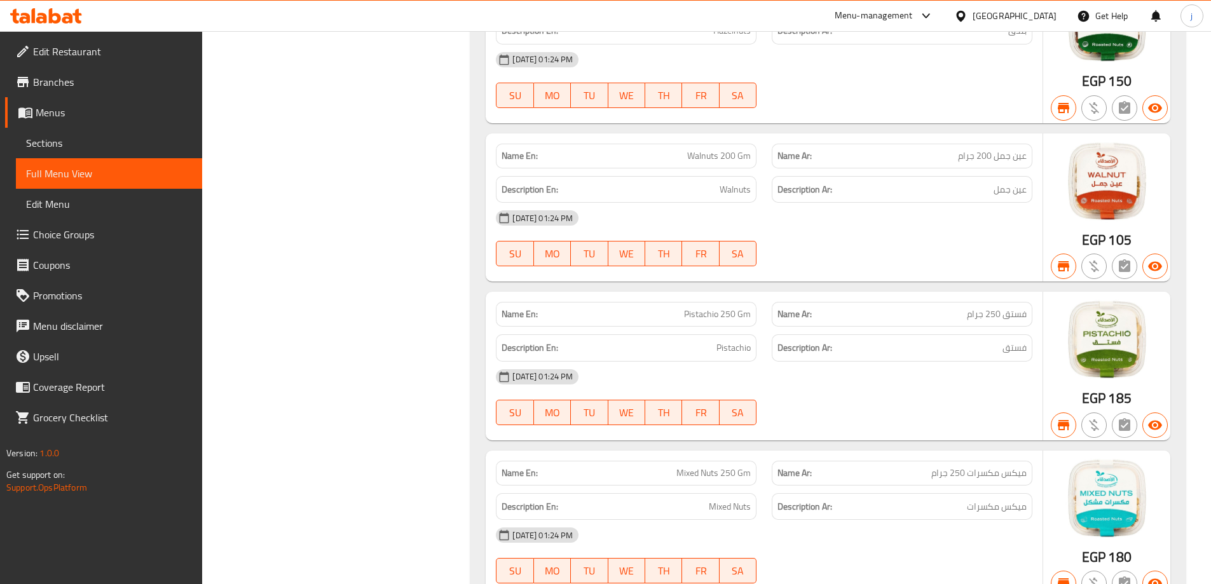
scroll to position [38854, 0]
